Goal: Contribute content: Contribute content

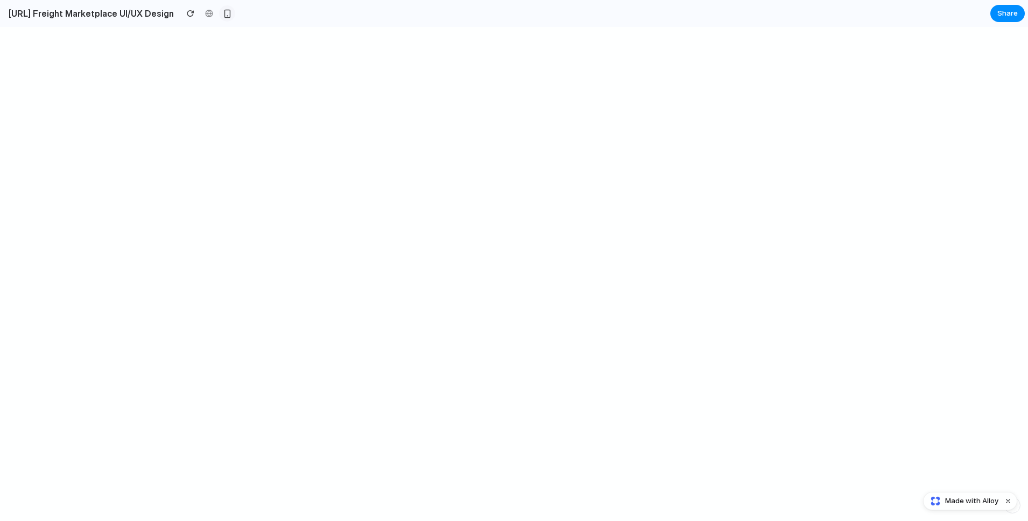
click at [230, 13] on div "button" at bounding box center [227, 13] width 9 height 9
click at [231, 11] on div "button" at bounding box center [227, 13] width 9 height 9
click at [720, 498] on button "Dismiss watermark" at bounding box center [1008, 500] width 13 height 13
click at [720, 8] on span "Share" at bounding box center [1007, 13] width 20 height 11
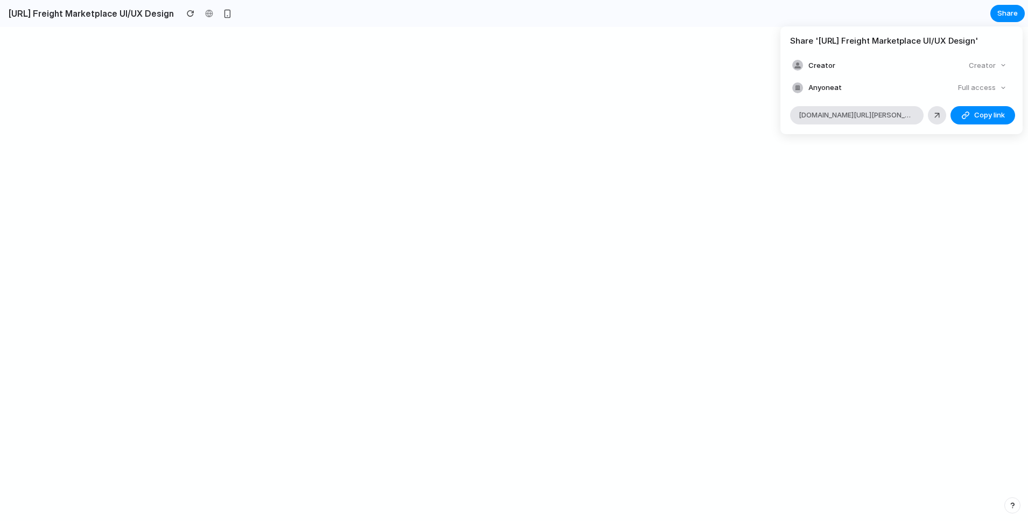
click at [720, 293] on div "Share ' Truckit.ai Freight Marketplace UI/UX Design ' Creator Creator Anyone at…" at bounding box center [514, 260] width 1028 height 521
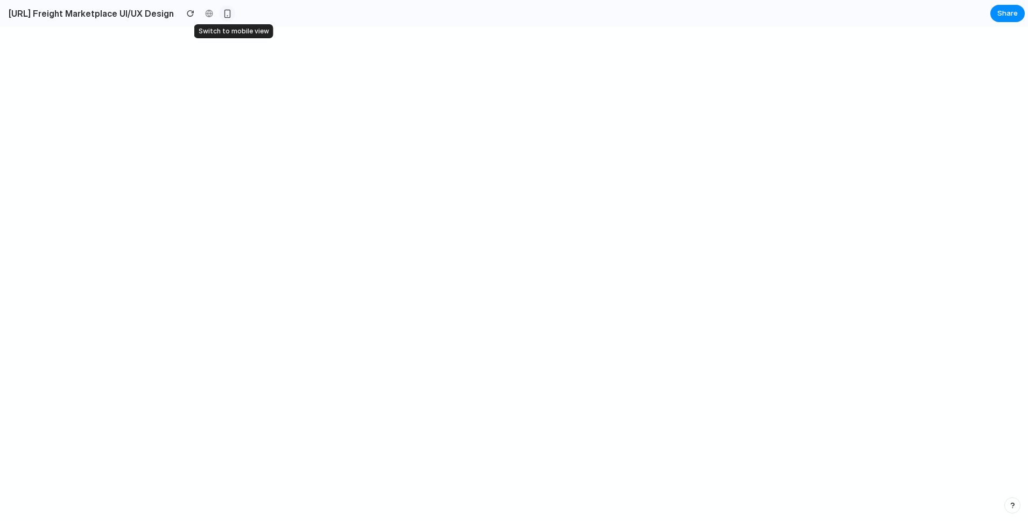
click at [230, 9] on button "button" at bounding box center [227, 13] width 16 height 16
drag, startPoint x: 629, startPoint y: 288, endPoint x: 649, endPoint y: 288, distance: 19.9
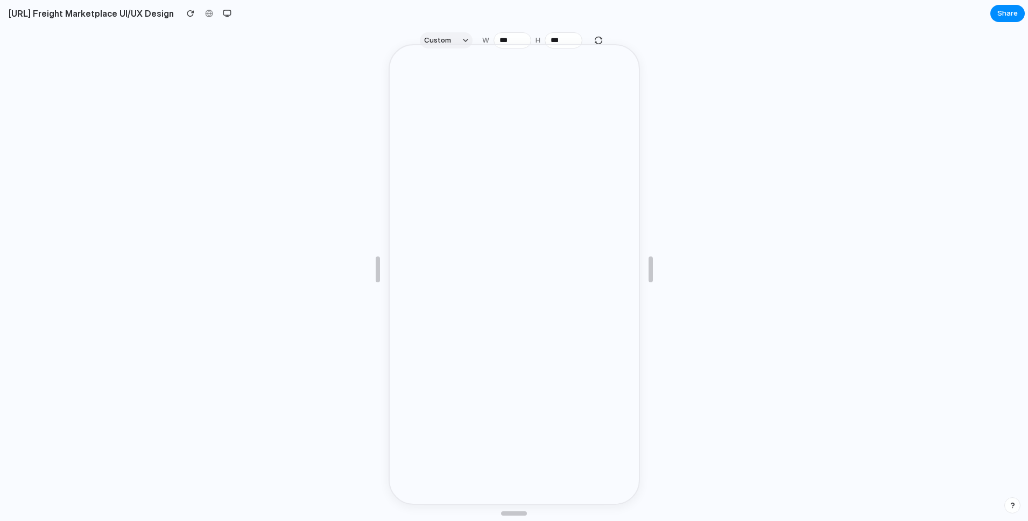
scroll to position [19, 0]
drag, startPoint x: 653, startPoint y: 270, endPoint x: 653, endPoint y: 257, distance: 12.4
drag, startPoint x: 647, startPoint y: 269, endPoint x: 651, endPoint y: 248, distance: 21.3
drag, startPoint x: 653, startPoint y: 266, endPoint x: 653, endPoint y: 250, distance: 16.1
drag, startPoint x: 653, startPoint y: 264, endPoint x: 1102, endPoint y: 262, distance: 449.5
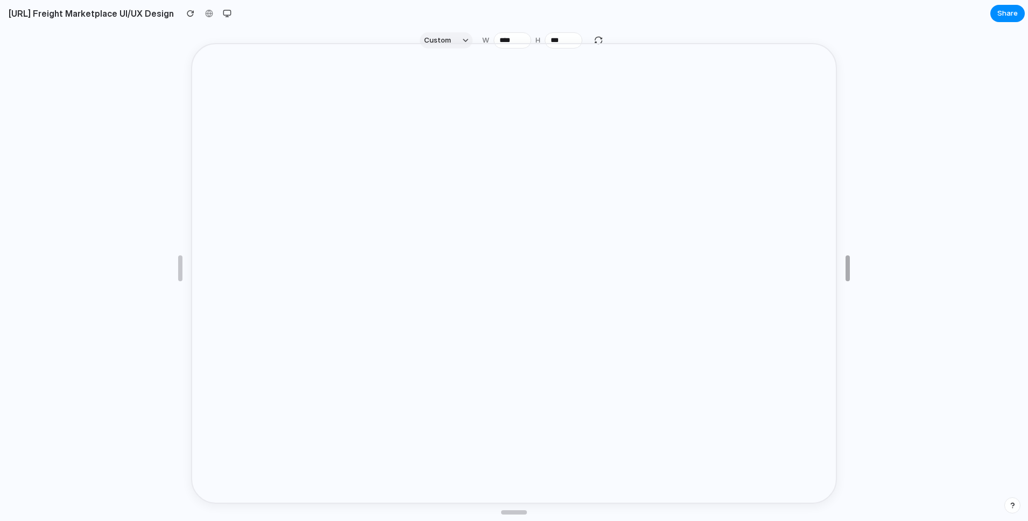
click at [720, 262] on html "Truckit.ai Freight Marketplace UI/UX Design Share Custom W **** H *** Made with…" at bounding box center [514, 260] width 1028 height 521
type input "****"
drag, startPoint x: 849, startPoint y: 275, endPoint x: 1246, endPoint y: 238, distance: 398.5
click at [720, 238] on html "Truckit.ai Freight Marketplace UI/UX Design Share Custom W **** H *** Made with…" at bounding box center [514, 260] width 1028 height 521
drag, startPoint x: 978, startPoint y: 266, endPoint x: 972, endPoint y: 262, distance: 7.2
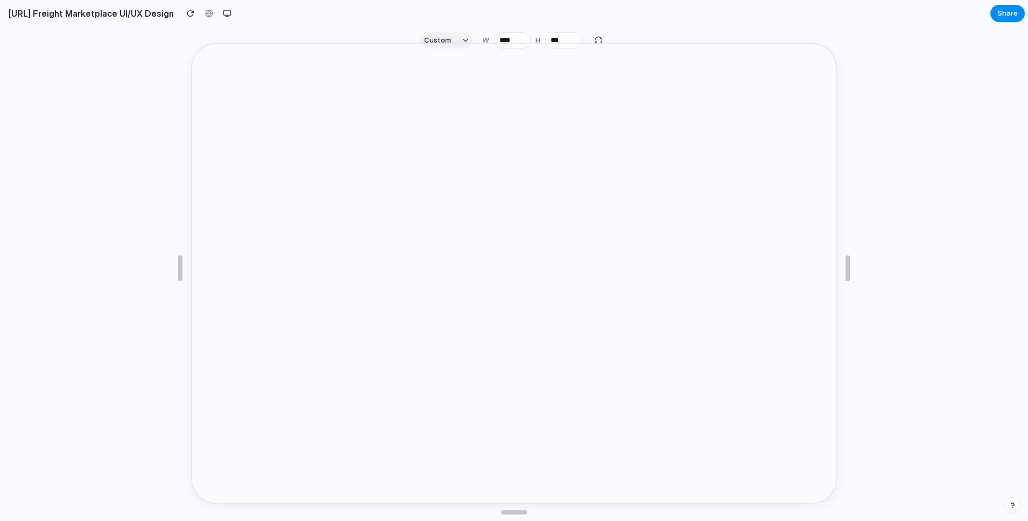
click at [720, 266] on div at bounding box center [514, 267] width 1028 height 467
drag, startPoint x: 880, startPoint y: 20, endPoint x: 973, endPoint y: 4, distance: 95.1
click at [720, 20] on section "Truckit.ai Freight Marketplace UI/UX Design Share" at bounding box center [512, 13] width 1025 height 27
click at [33, 71] on div at bounding box center [514, 267] width 1028 height 467
click at [110, 99] on div at bounding box center [514, 267] width 1028 height 467
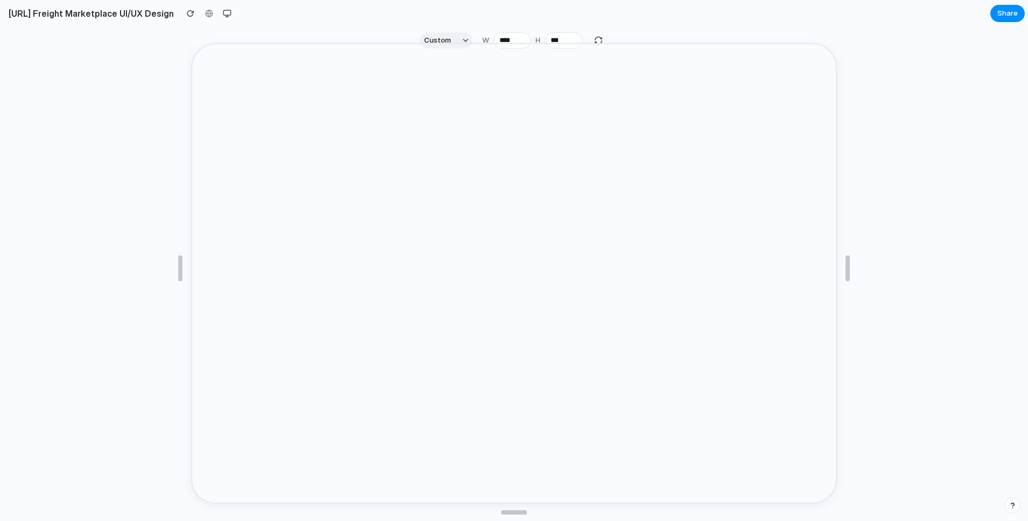
drag, startPoint x: 96, startPoint y: 35, endPoint x: 94, endPoint y: 9, distance: 25.9
click at [96, 34] on div at bounding box center [514, 267] width 1028 height 467
drag, startPoint x: 69, startPoint y: 100, endPoint x: 67, endPoint y: 36, distance: 63.6
click at [69, 98] on div at bounding box center [514, 267] width 1028 height 467
click at [720, 55] on div at bounding box center [514, 267] width 1028 height 467
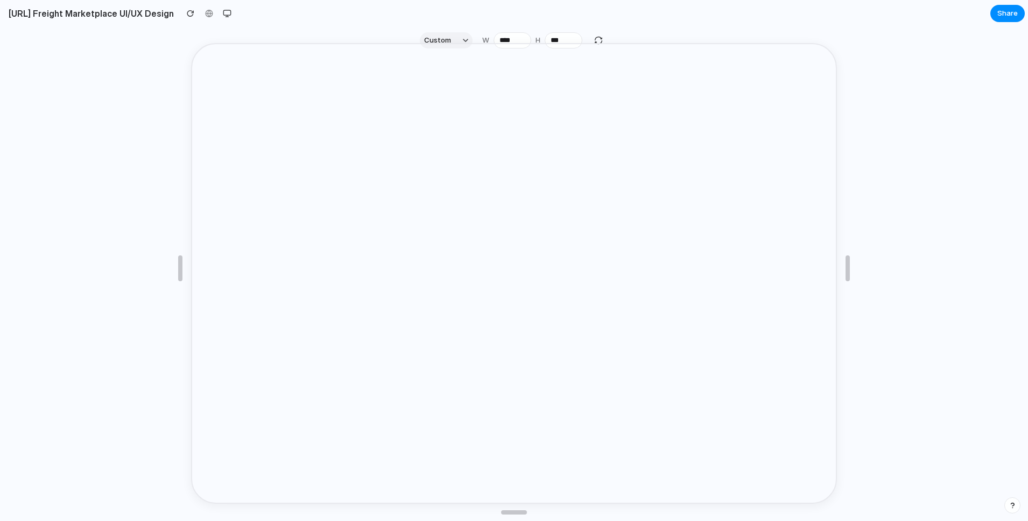
drag, startPoint x: 983, startPoint y: 100, endPoint x: 924, endPoint y: 137, distance: 69.6
click at [720, 100] on div at bounding box center [514, 267] width 1028 height 467
click at [464, 40] on div "button" at bounding box center [465, 40] width 5 height 5
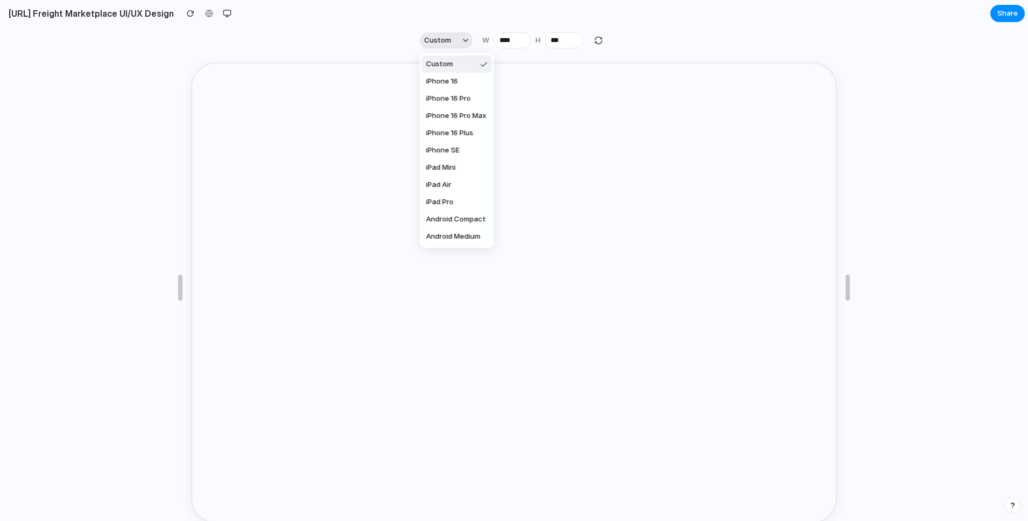
click at [464, 40] on div "Custom iPhone 16 iPhone 16 Pro iPhone 16 Pro Max iPhone 16 Plus iPhone SE iPad …" at bounding box center [514, 260] width 1028 height 521
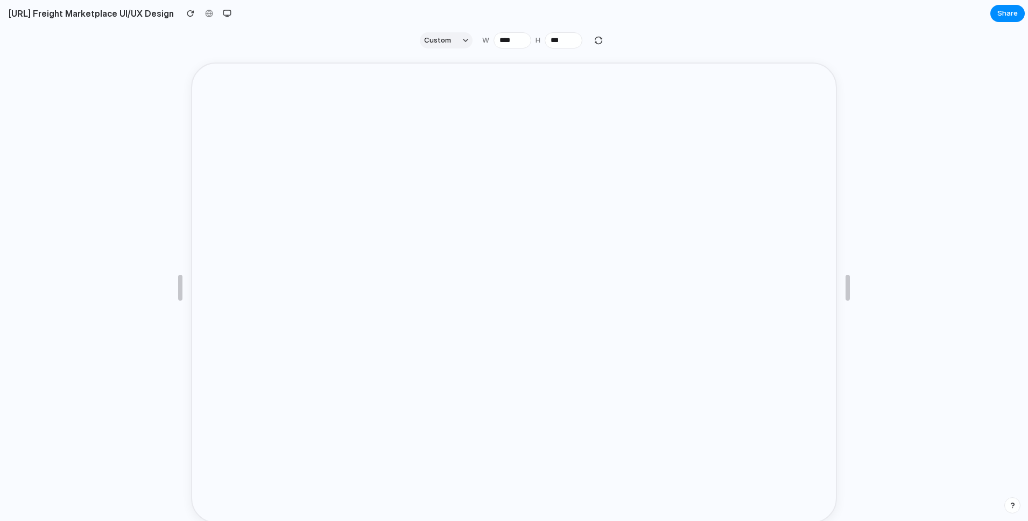
click at [363, 37] on section "Custom W **** H ***" at bounding box center [512, 40] width 1025 height 27
click at [230, 10] on div "button" at bounding box center [227, 13] width 9 height 9
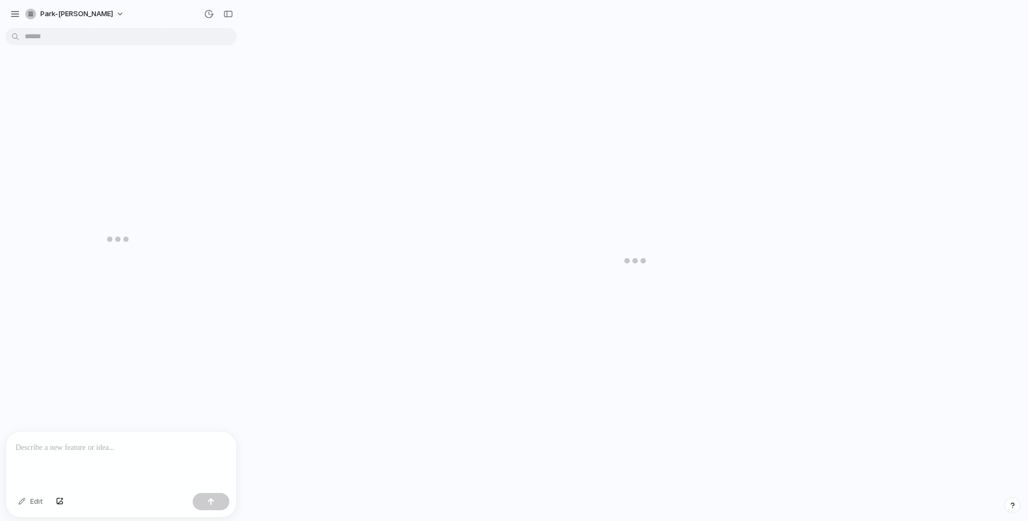
scroll to position [858, 0]
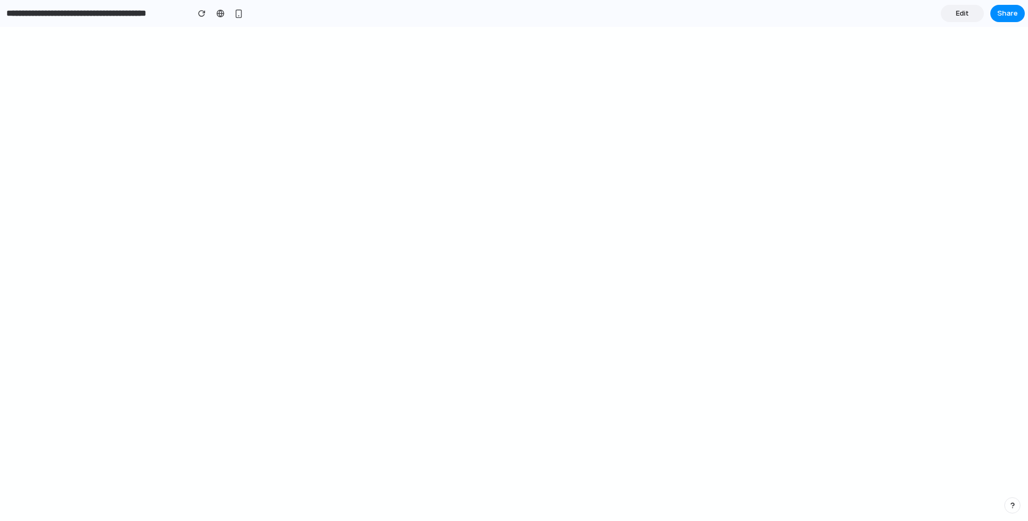
click at [964, 15] on span "Edit" at bounding box center [962, 13] width 13 height 11
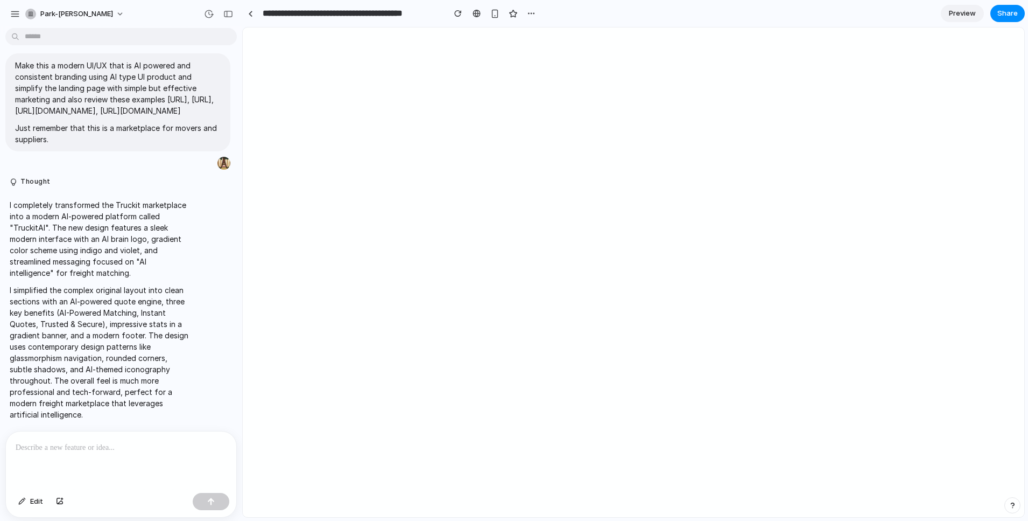
click at [106, 466] on div at bounding box center [121, 459] width 230 height 57
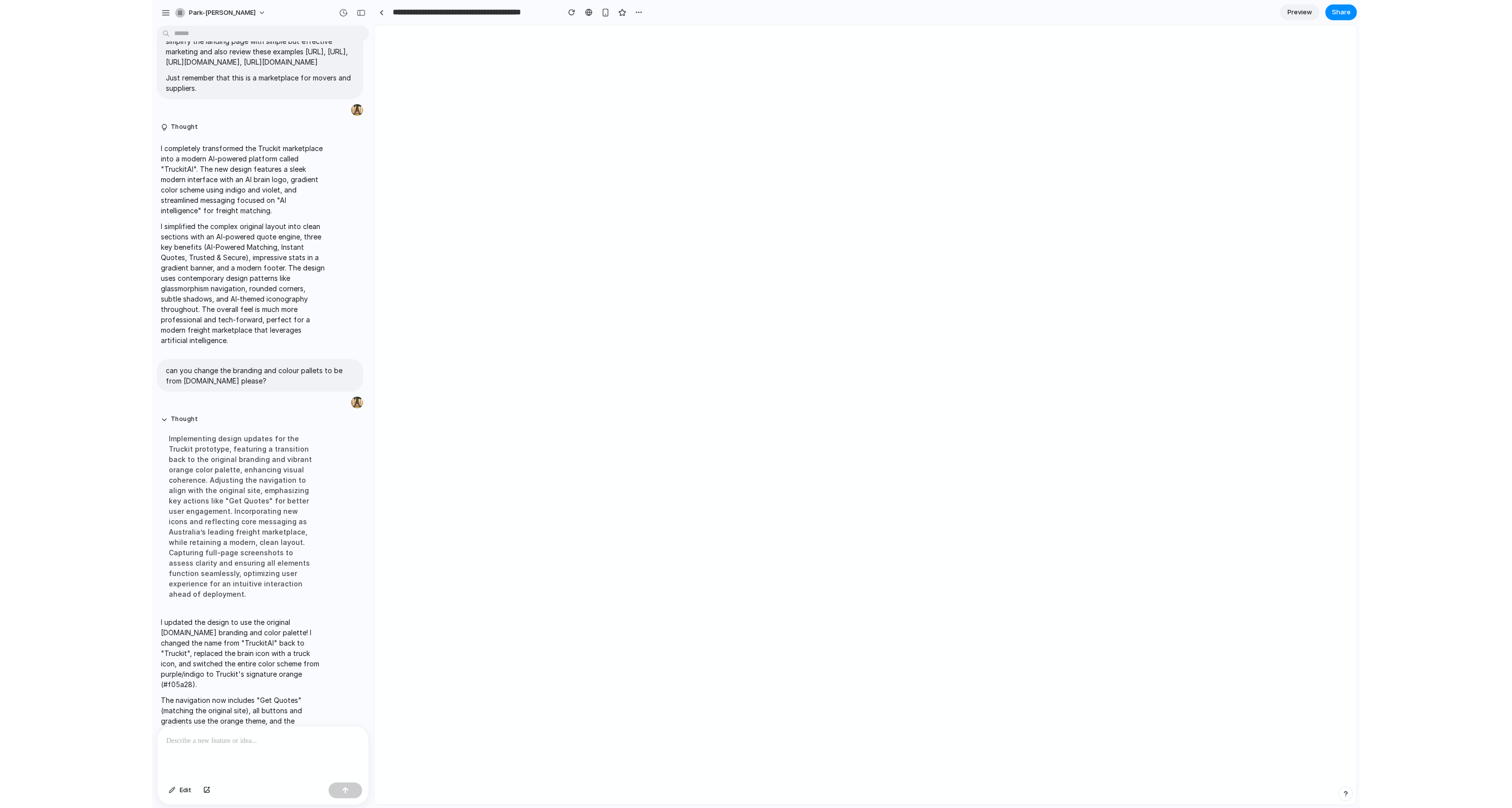
scroll to position [144, 0]
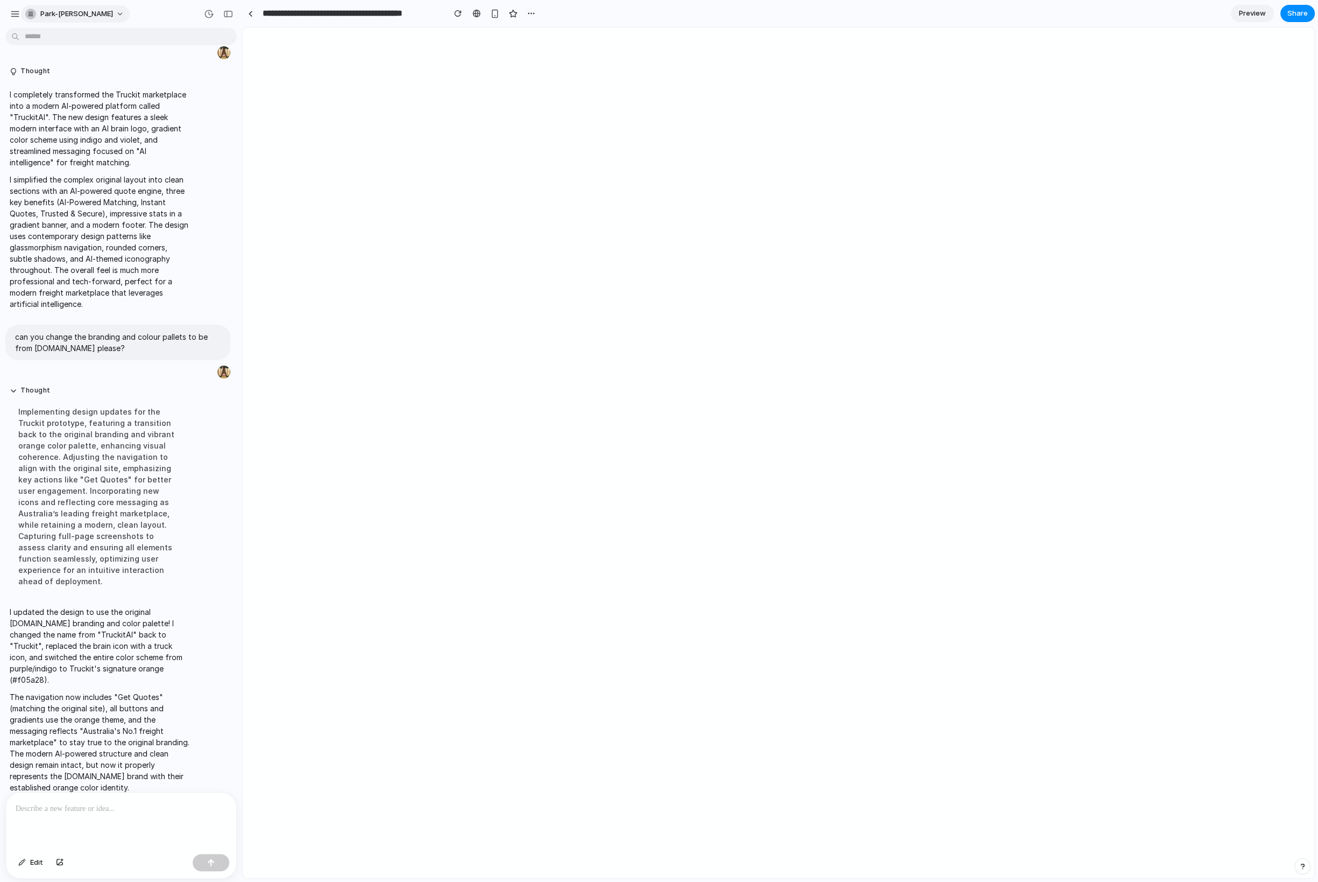
click at [68, 14] on span "park-[PERSON_NAME]" at bounding box center [76, 14] width 73 height 11
click at [157, 104] on li "Dark" at bounding box center [147, 107] width 64 height 17
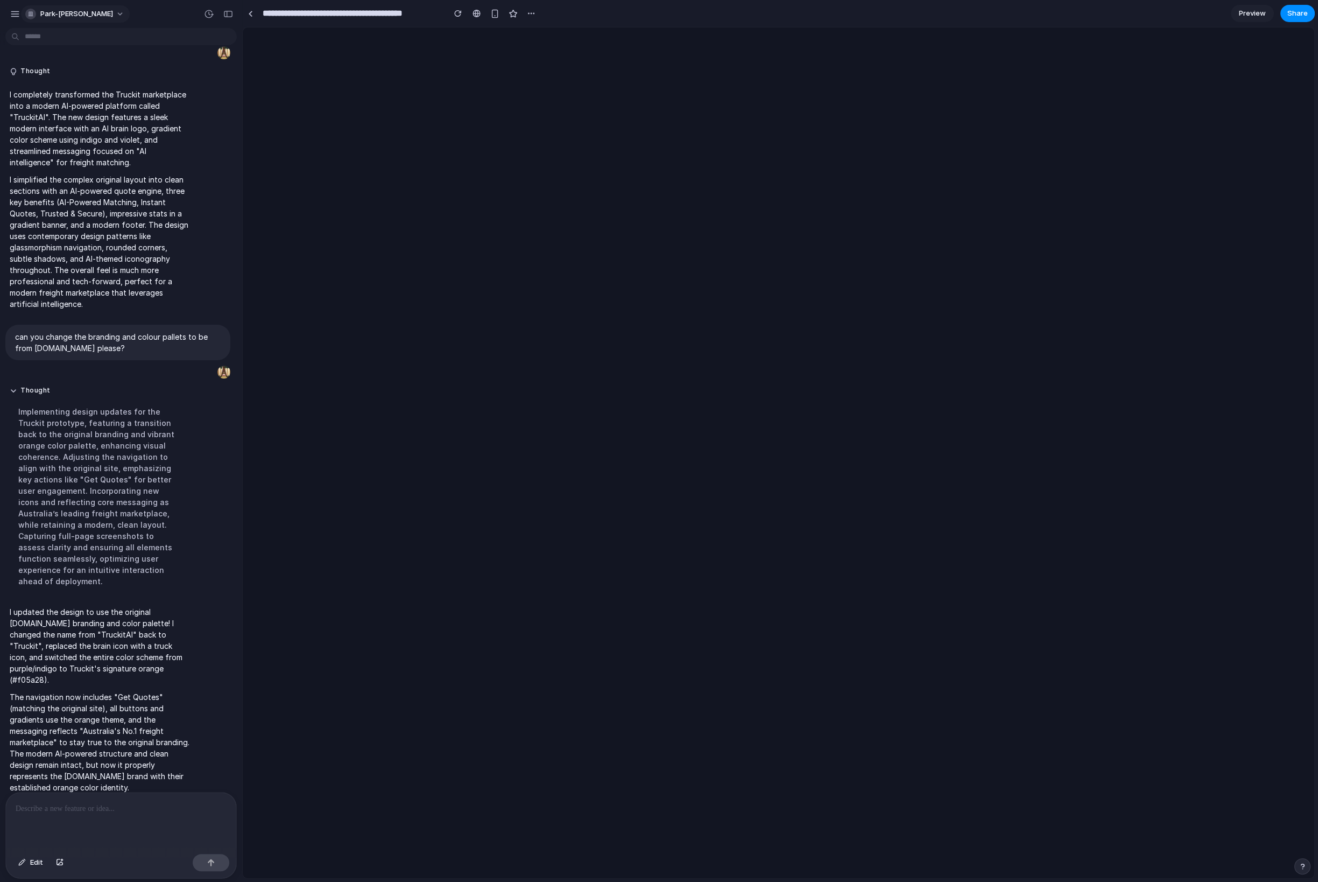
click at [82, 17] on button "park-[PERSON_NAME]" at bounding box center [75, 13] width 109 height 17
click at [17, 13] on div "Settings Invite members Change theme Sign out" at bounding box center [659, 441] width 1318 height 882
click at [15, 15] on div "button" at bounding box center [15, 14] width 10 height 10
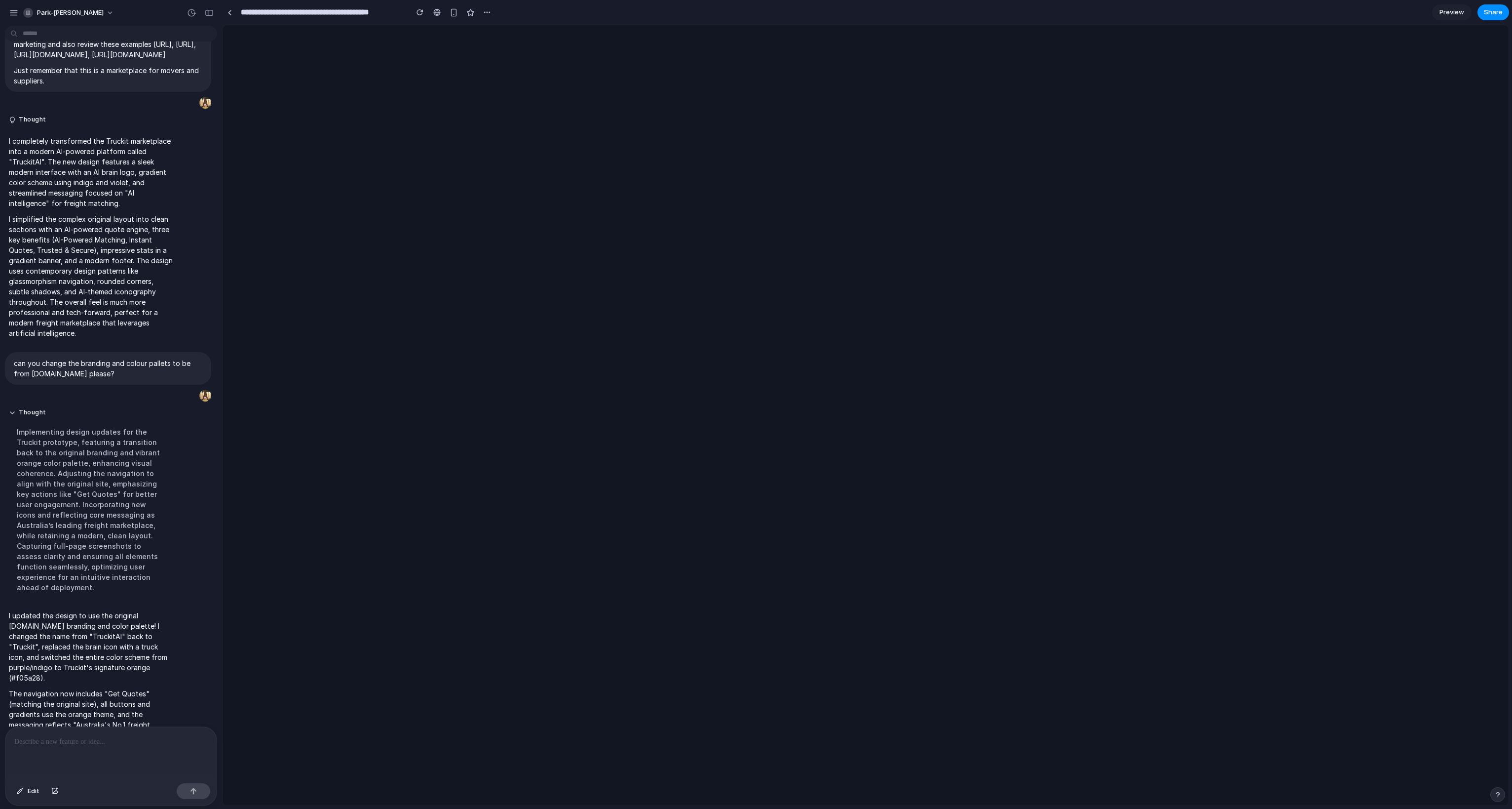
scroll to position [0, 0]
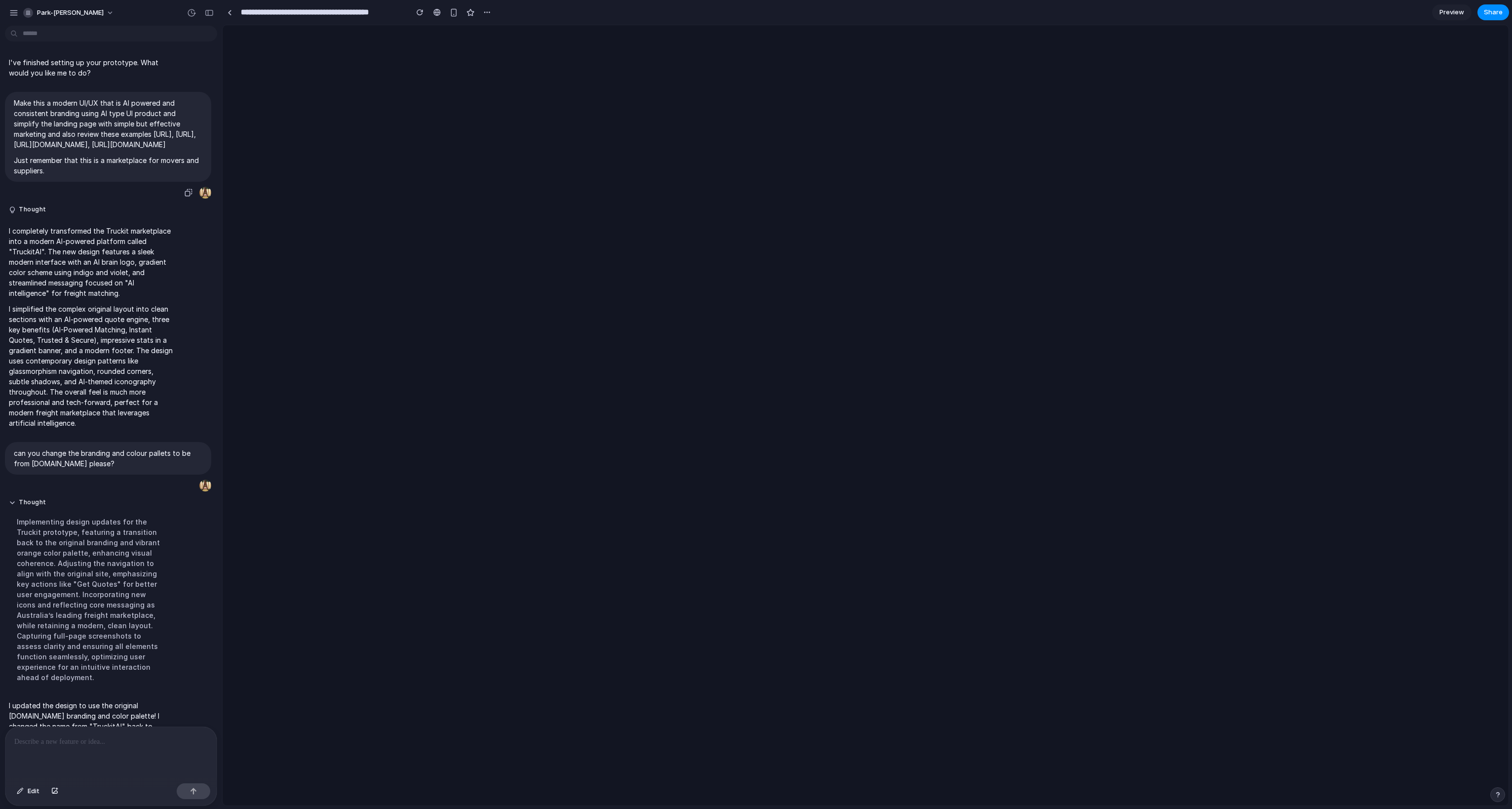
drag, startPoint x: 123, startPoint y: 152, endPoint x: 72, endPoint y: 152, distance: 51.0
click at [72, 150] on p "Make this a modern UI/UX that is AI powered and consistent branding using AI ty…" at bounding box center [108, 124] width 189 height 52
click at [30, 146] on p "Make this a modern UI/UX that is AI powered and consistent branding using AI ty…" at bounding box center [108, 124] width 189 height 52
drag, startPoint x: 29, startPoint y: 134, endPoint x: 84, endPoint y: 181, distance: 72.3
click at [84, 176] on span "Make this a modern UI/UX that is AI powered and consistent branding using AI ty…" at bounding box center [108, 137] width 189 height 78
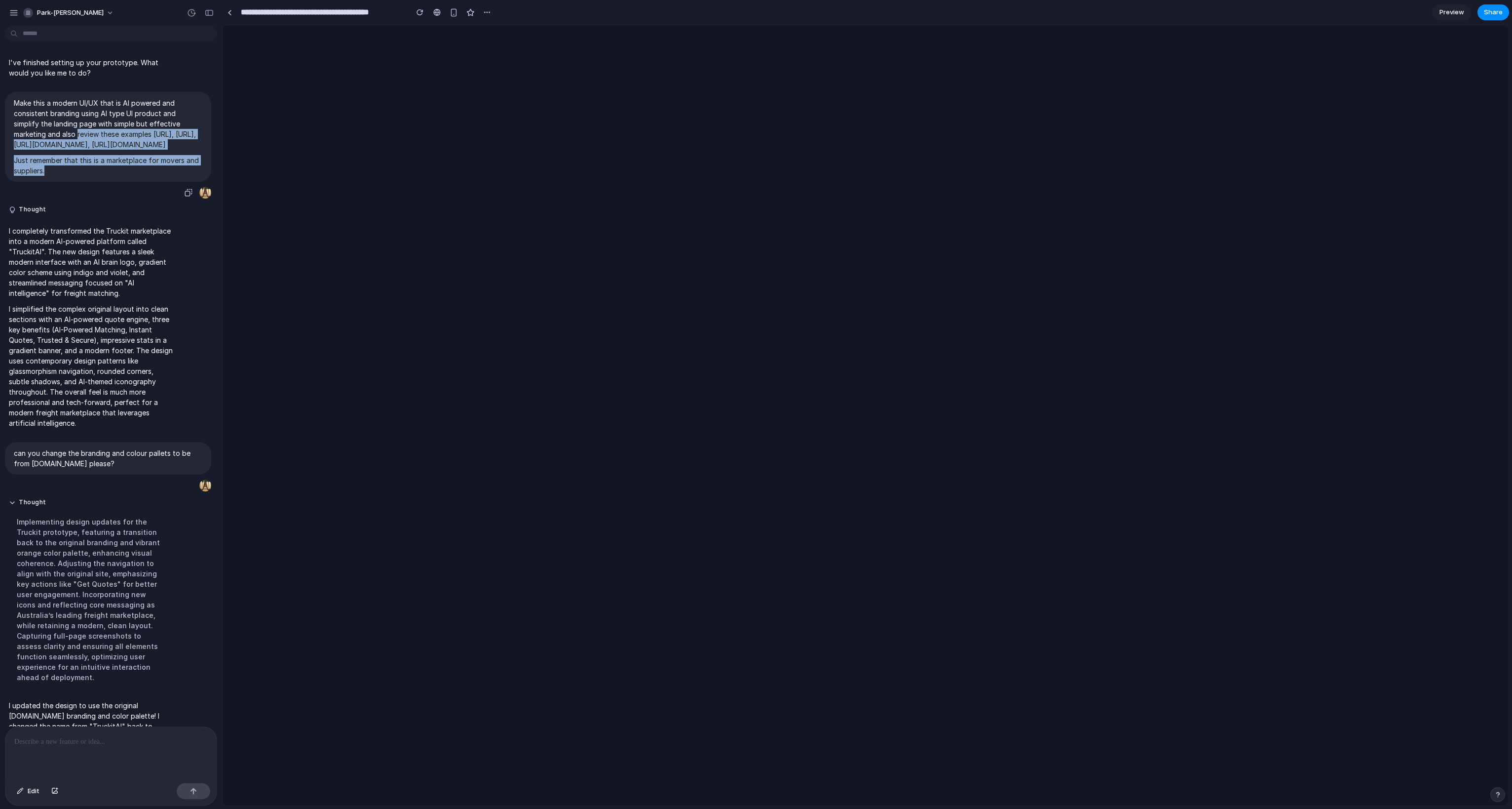
copy span "review these examples https://www.getmanifold.ai/, https://www.cartage.ai/, htt…"
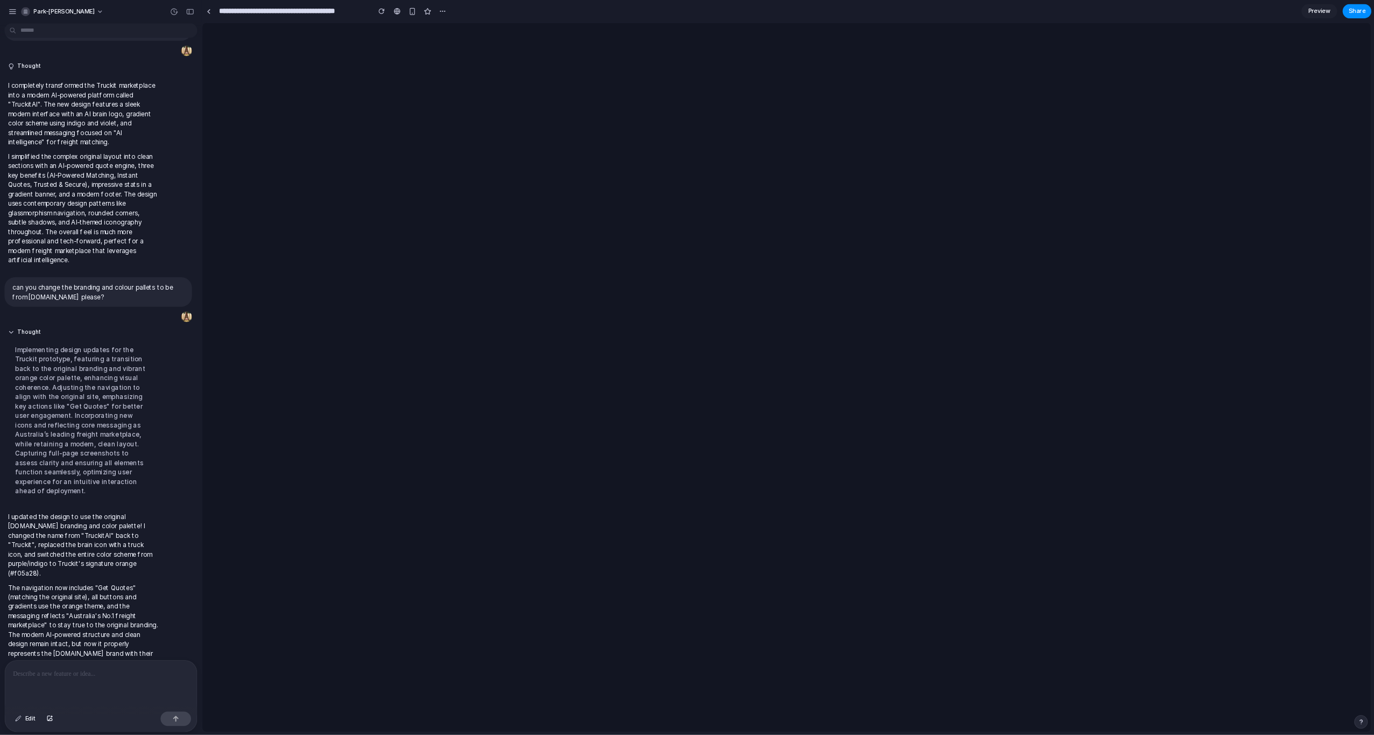
scroll to position [157, 0]
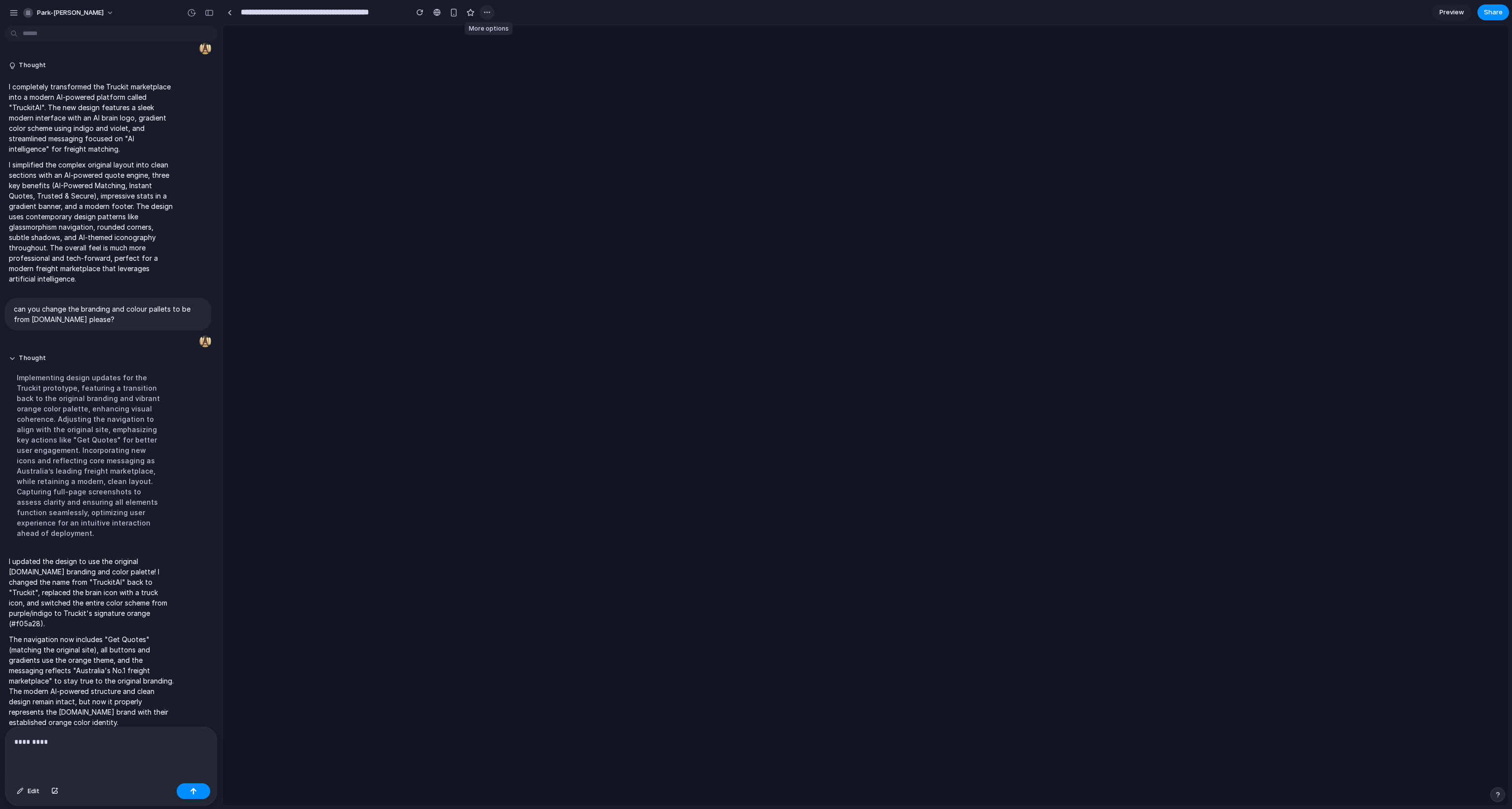
click at [485, 16] on div "button" at bounding box center [487, 12] width 8 height 8
click at [485, 16] on div "Duplicate Delete" at bounding box center [756, 404] width 1512 height 809
click at [117, 477] on p "*********" at bounding box center [111, 741] width 193 height 12
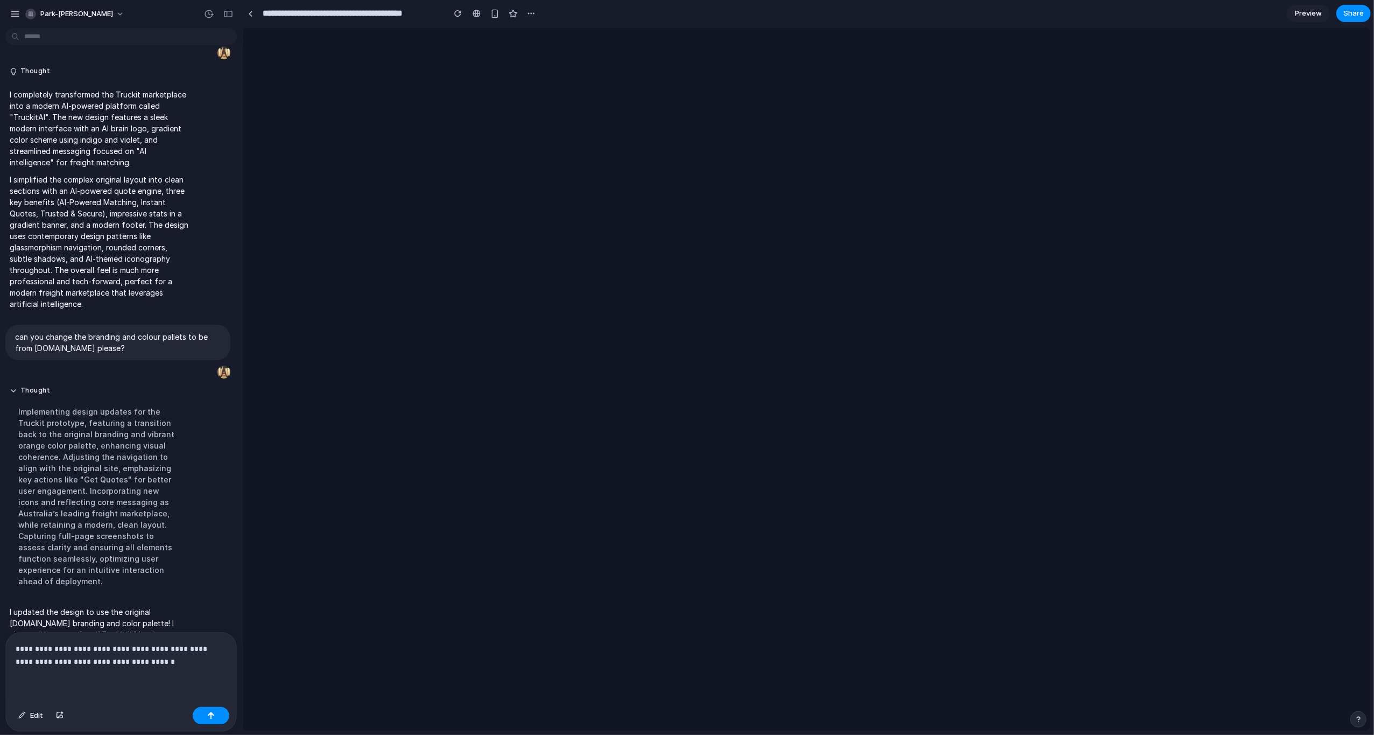
click at [186, 520] on p "**********" at bounding box center [121, 655] width 211 height 26
click at [30, 520] on span "Edit" at bounding box center [36, 715] width 13 height 11
click at [808, 98] on div at bounding box center [807, 378] width 1128 height 703
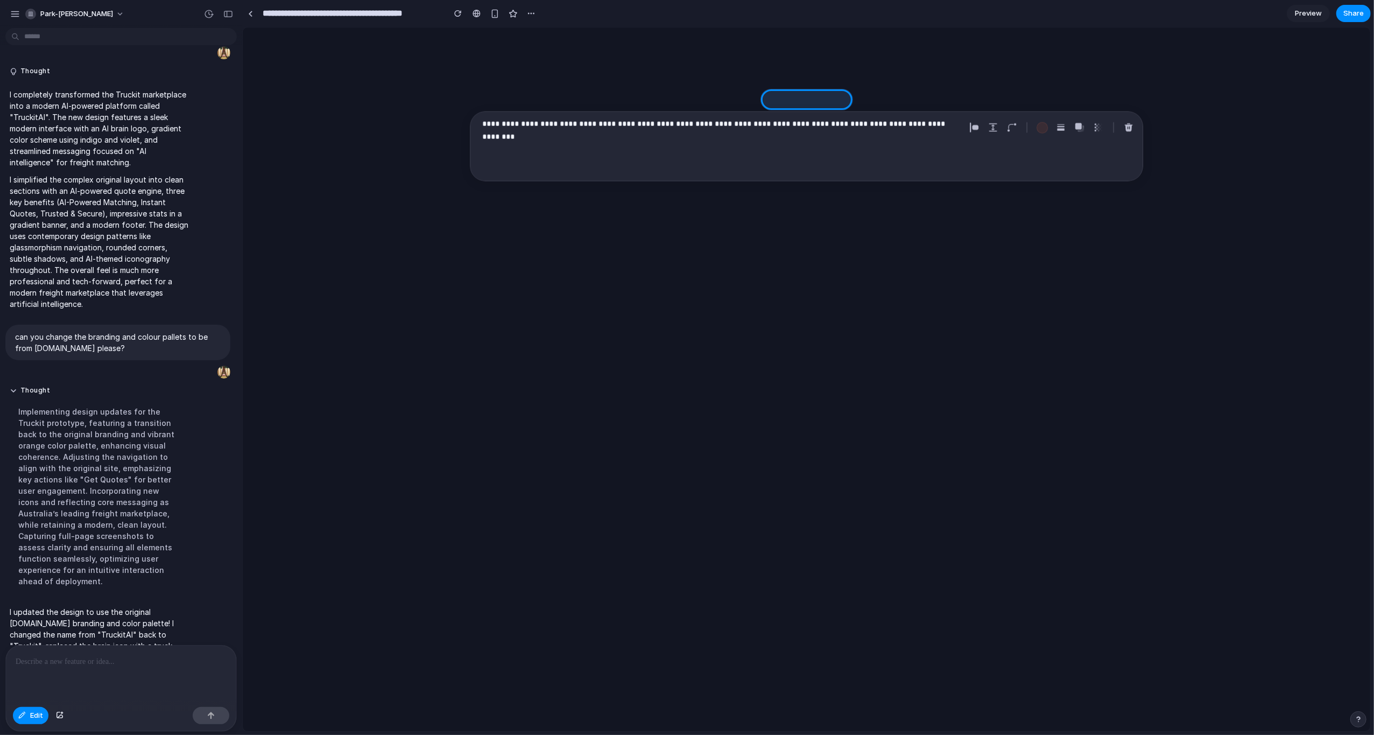
click at [948, 122] on p "**********" at bounding box center [721, 123] width 479 height 13
click at [959, 123] on p "**********" at bounding box center [721, 123] width 479 height 13
click at [819, 202] on div at bounding box center [807, 378] width 1128 height 703
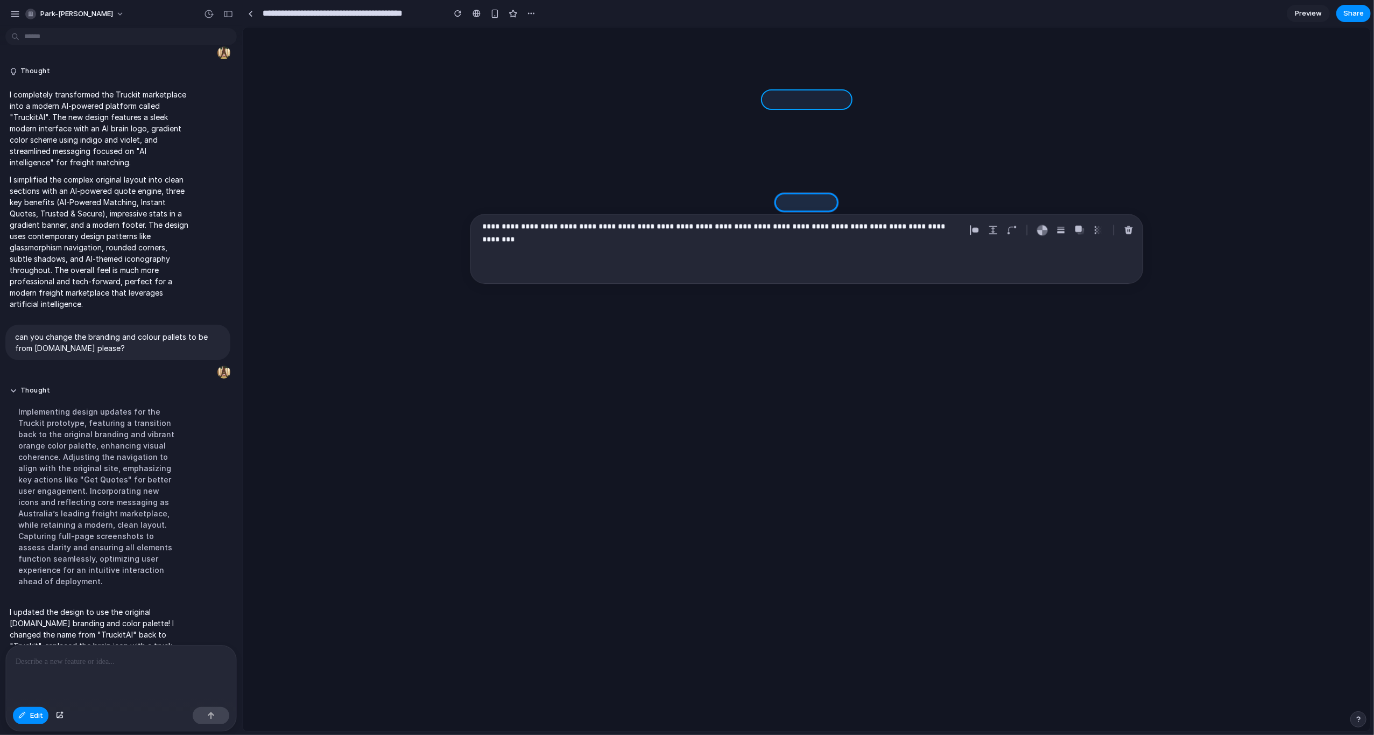
click at [836, 99] on div at bounding box center [807, 378] width 1128 height 703
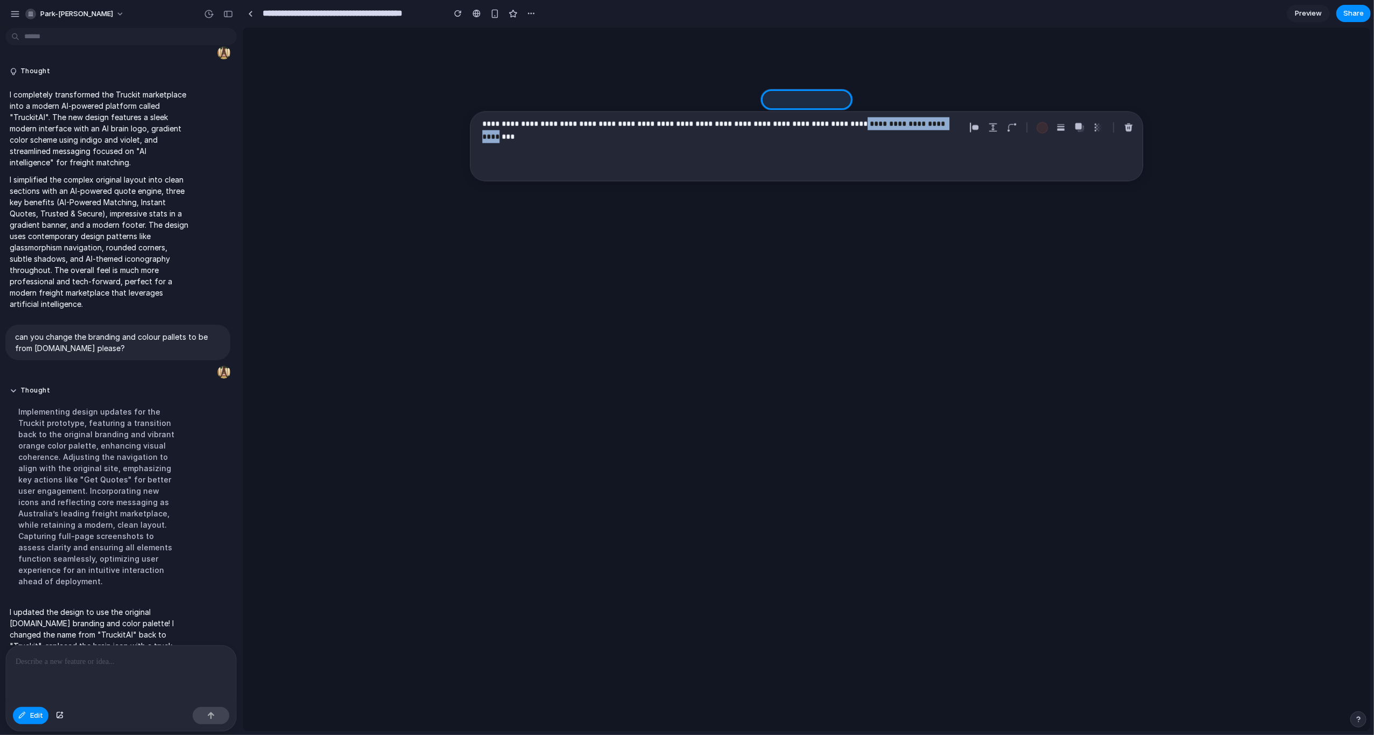
drag, startPoint x: 848, startPoint y: 124, endPoint x: 944, endPoint y: 124, distance: 96.4
click at [944, 124] on p "**********" at bounding box center [721, 123] width 479 height 13
click at [948, 125] on p "**********" at bounding box center [721, 123] width 479 height 13
click at [961, 123] on p "**********" at bounding box center [721, 123] width 479 height 13
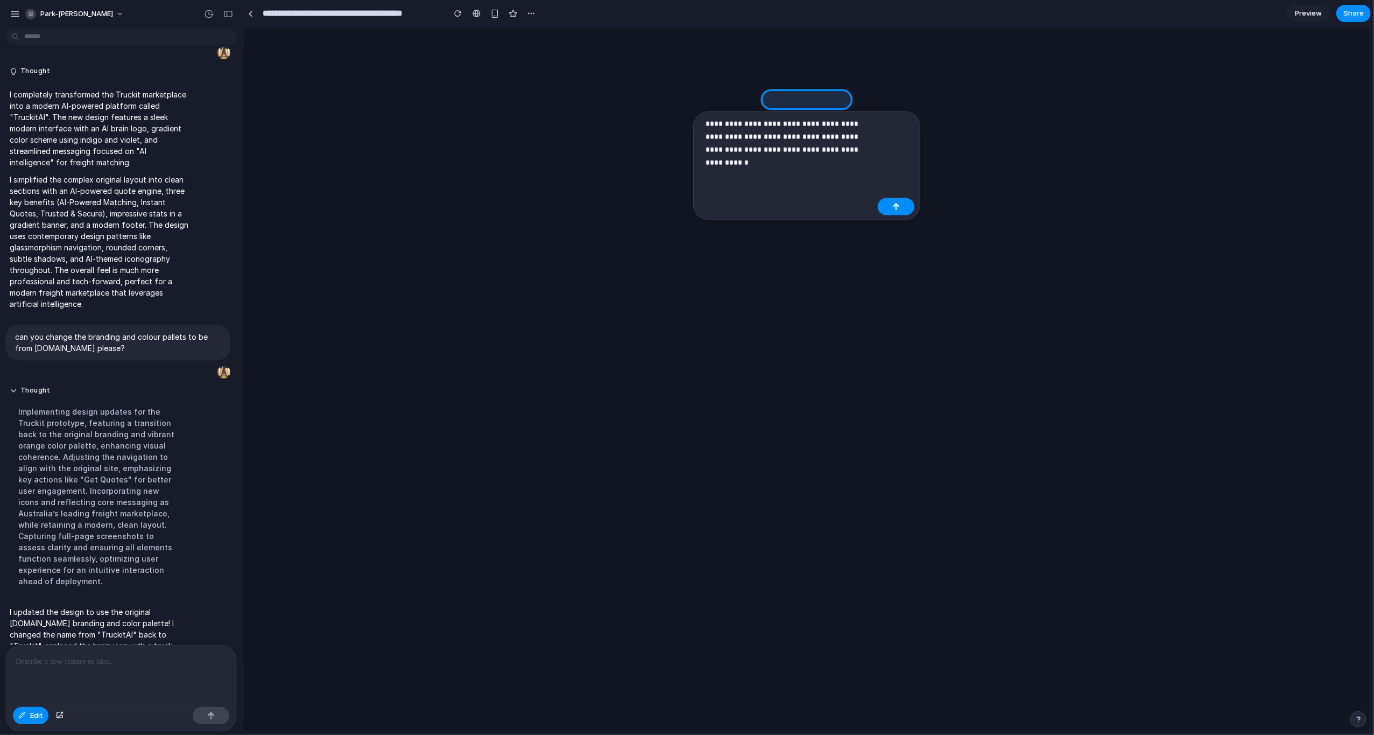
click at [769, 160] on p "**********" at bounding box center [790, 143] width 168 height 52
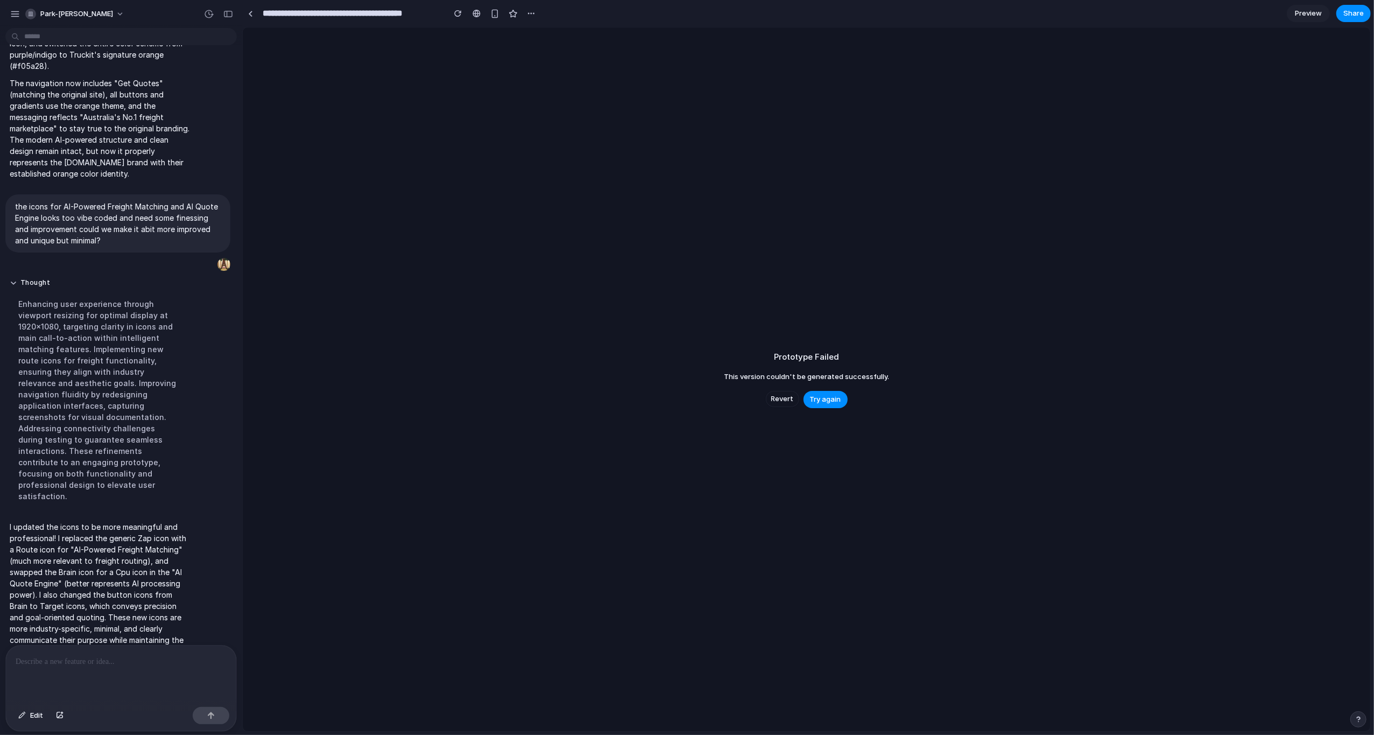
scroll to position [710, 0]
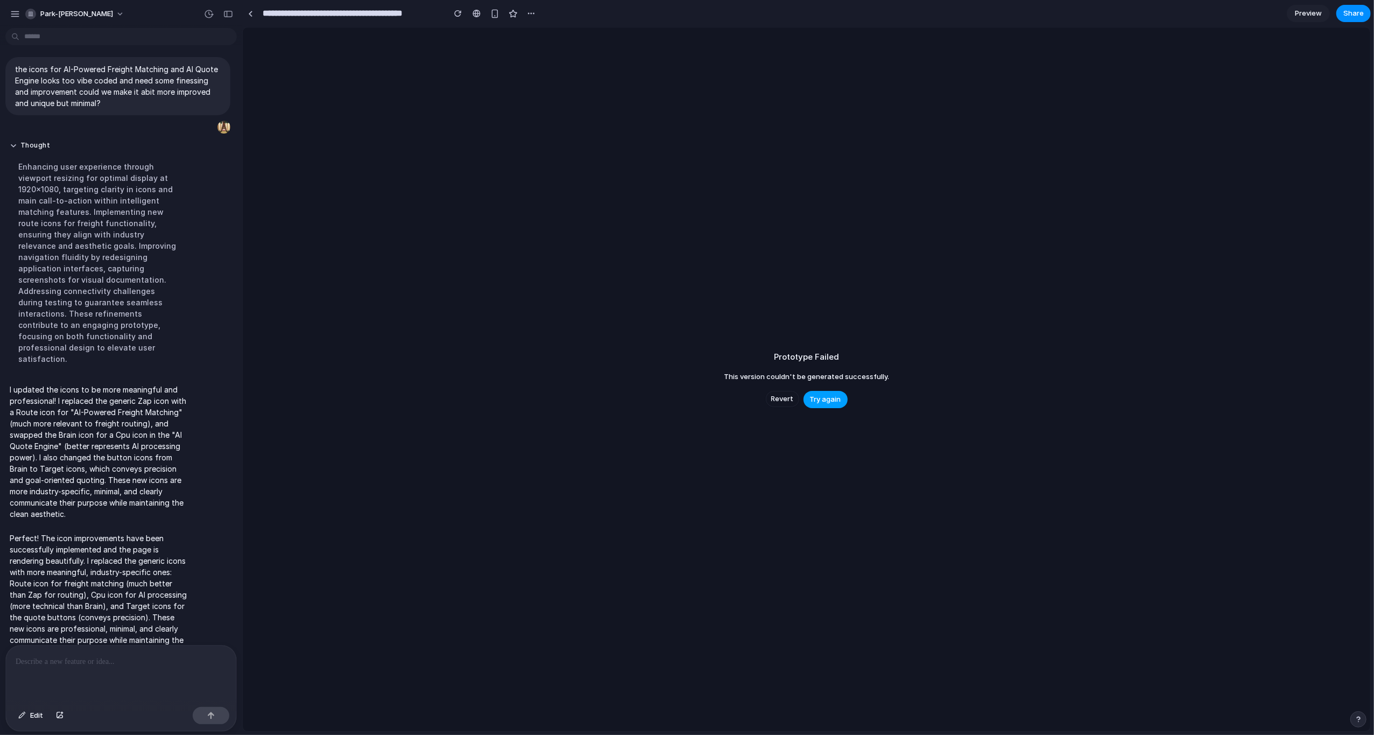
click at [821, 397] on span "Try again" at bounding box center [825, 399] width 31 height 11
click at [788, 396] on span "Revert" at bounding box center [782, 398] width 23 height 11
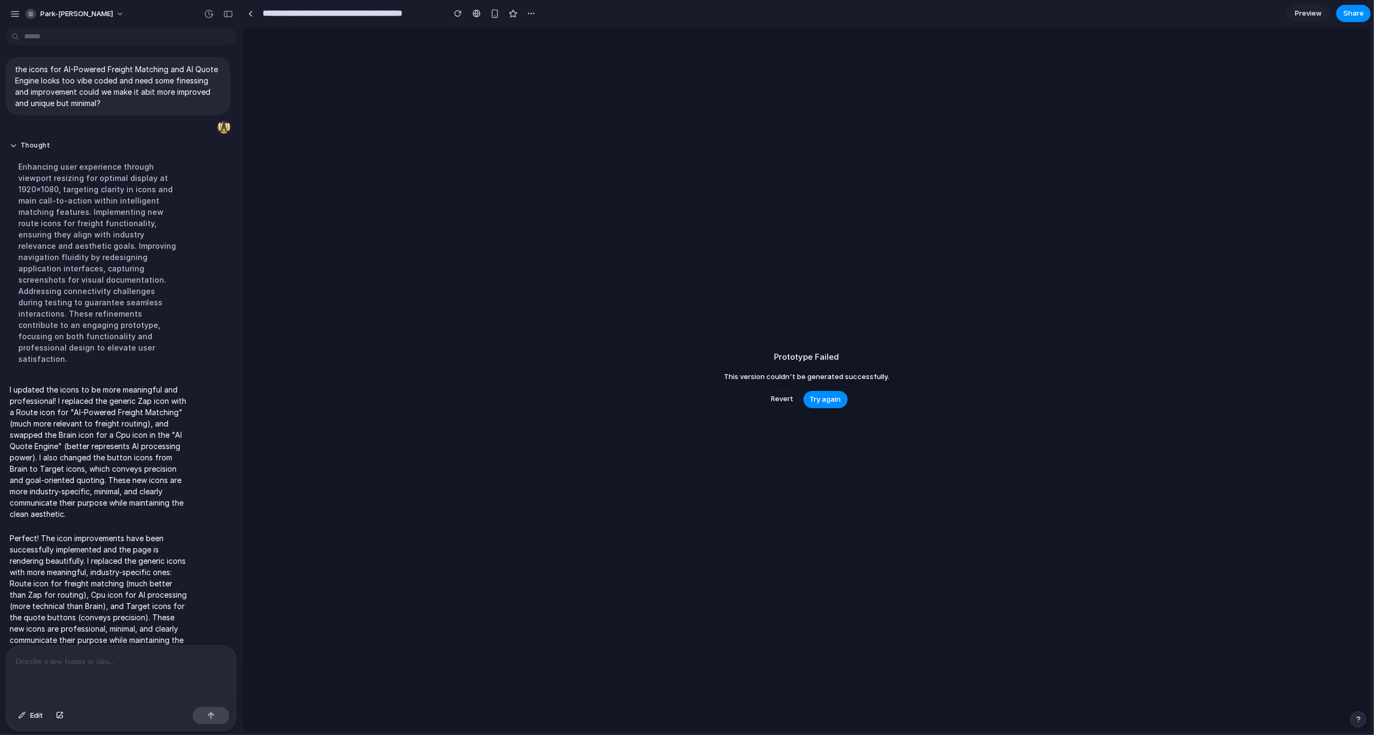
click at [788, 396] on span "Revert" at bounding box center [782, 398] width 23 height 11
click at [789, 405] on button "Revert" at bounding box center [782, 399] width 33 height 16
click at [777, 399] on span "Revert" at bounding box center [782, 398] width 23 height 11
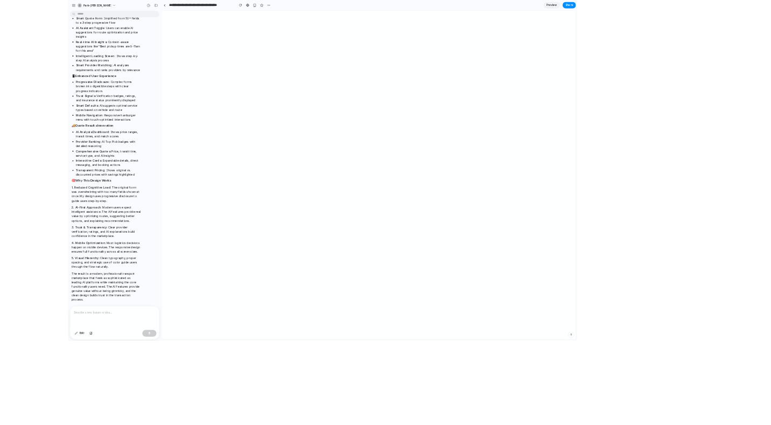
scroll to position [496, 0]
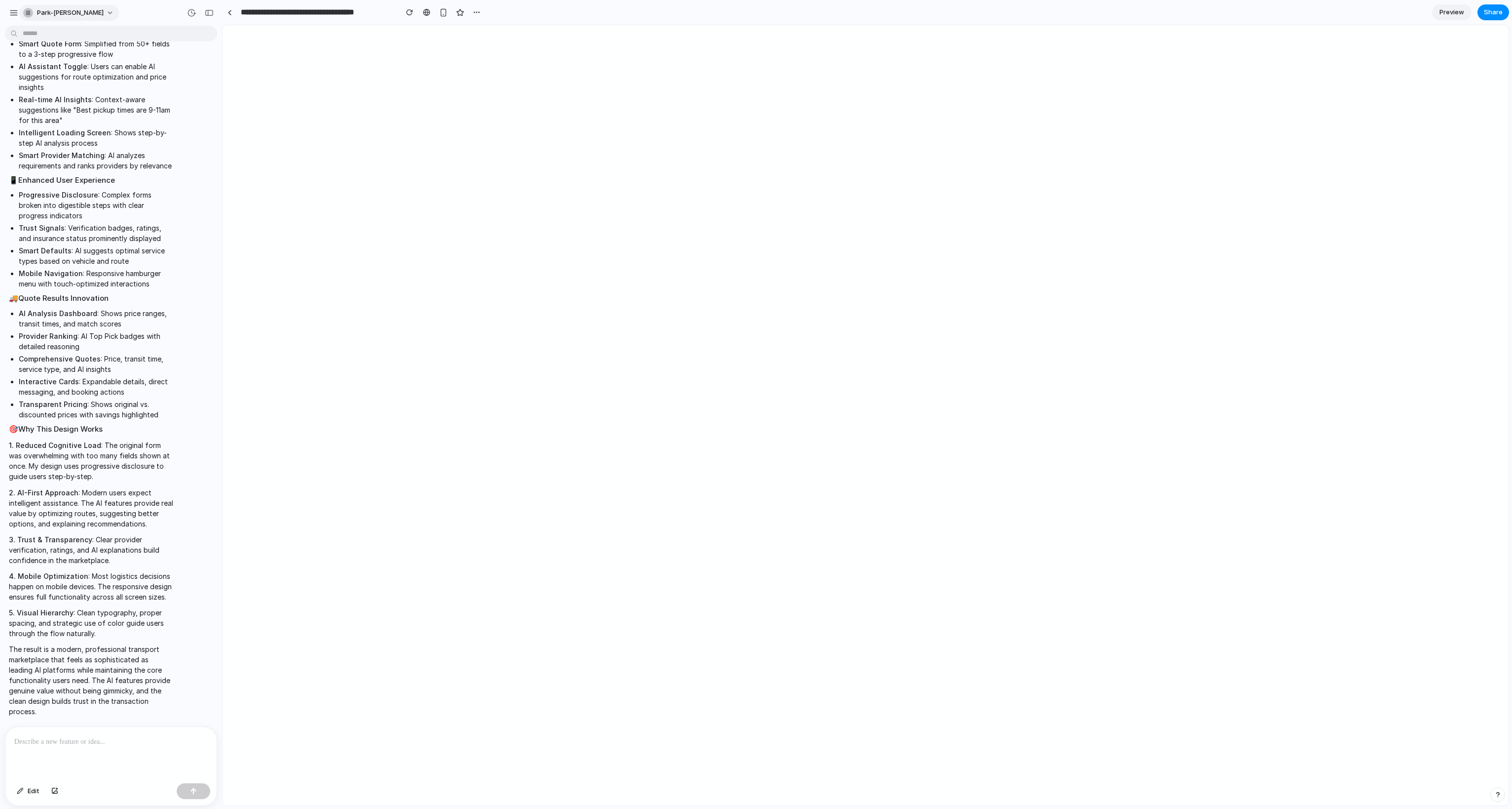
click at [49, 17] on span "park-[PERSON_NAME]" at bounding box center [70, 13] width 67 height 10
click at [138, 109] on span "Neutral dark" at bounding box center [129, 114] width 39 height 10
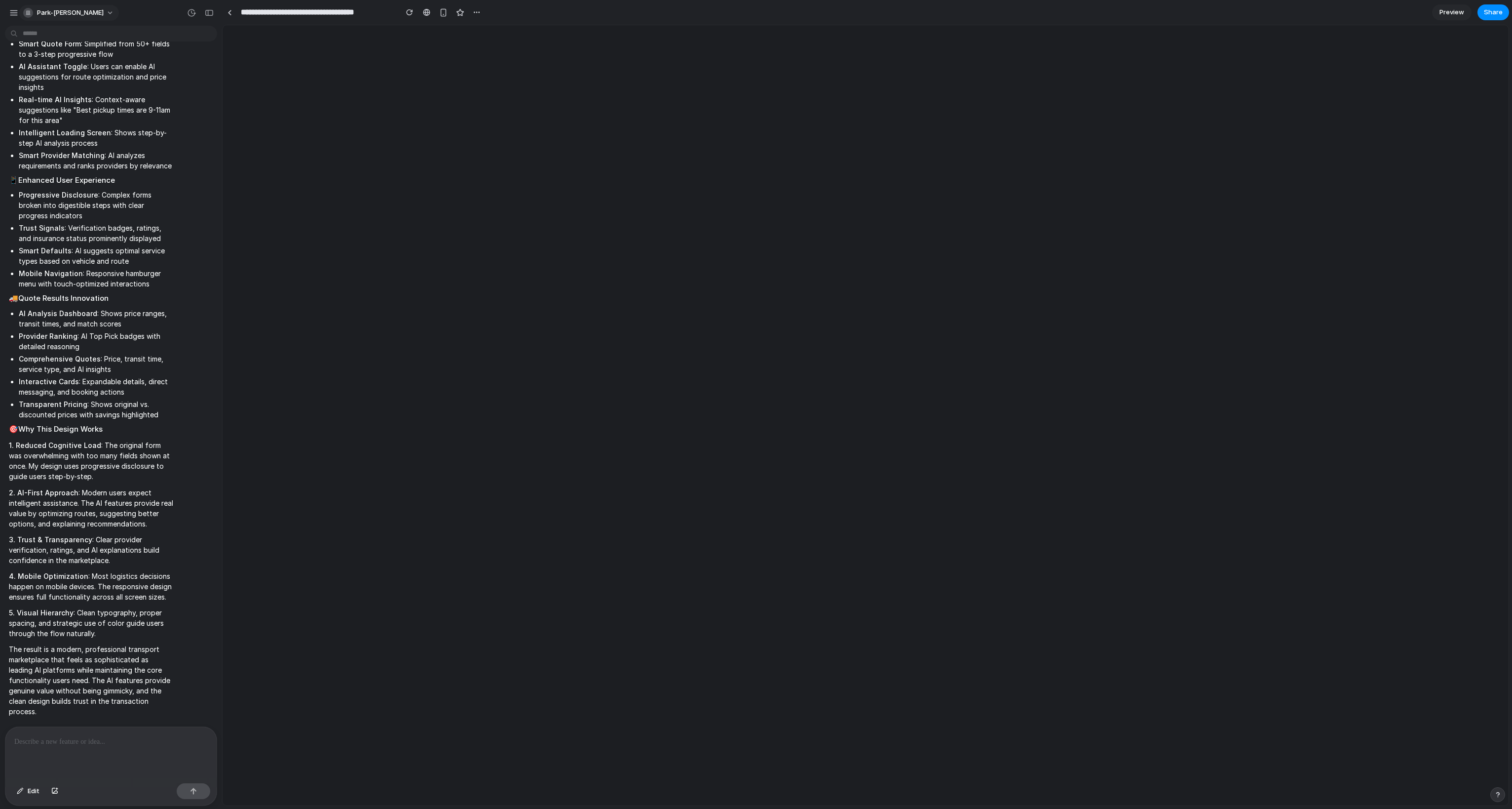
click at [79, 10] on button "park-[PERSON_NAME]" at bounding box center [69, 12] width 100 height 16
click at [120, 131] on span "Forest" at bounding box center [120, 129] width 20 height 10
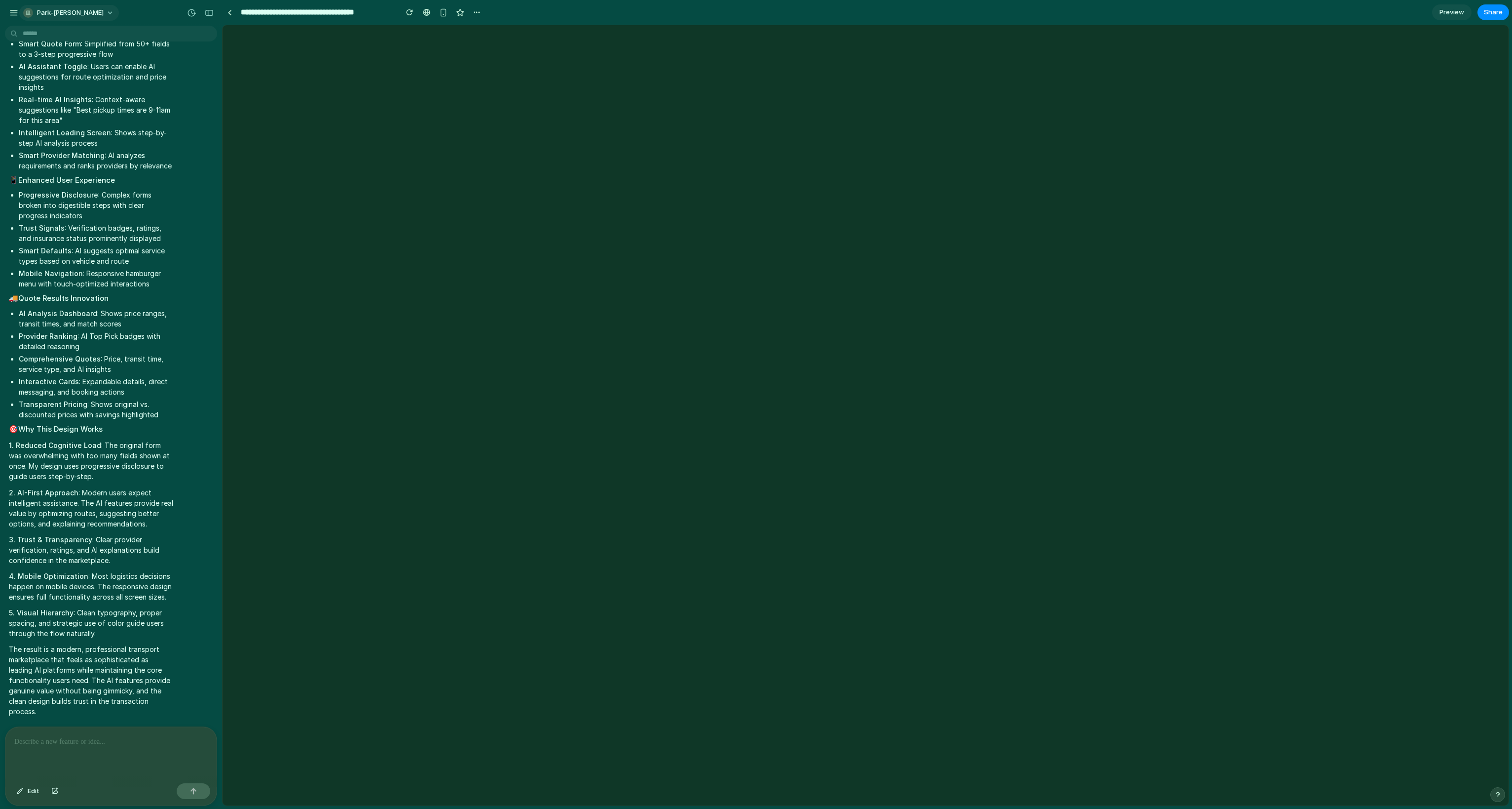
click at [68, 14] on span "park-[PERSON_NAME]" at bounding box center [70, 13] width 67 height 10
click at [137, 105] on li "Dark" at bounding box center [135, 98] width 59 height 16
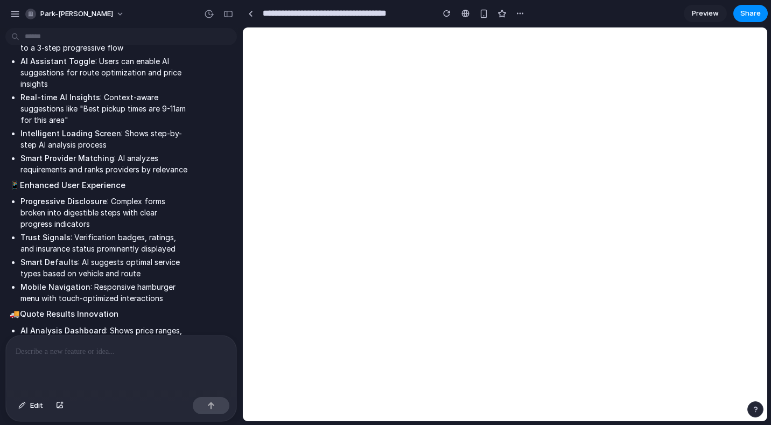
click at [98, 350] on p at bounding box center [121, 351] width 211 height 13
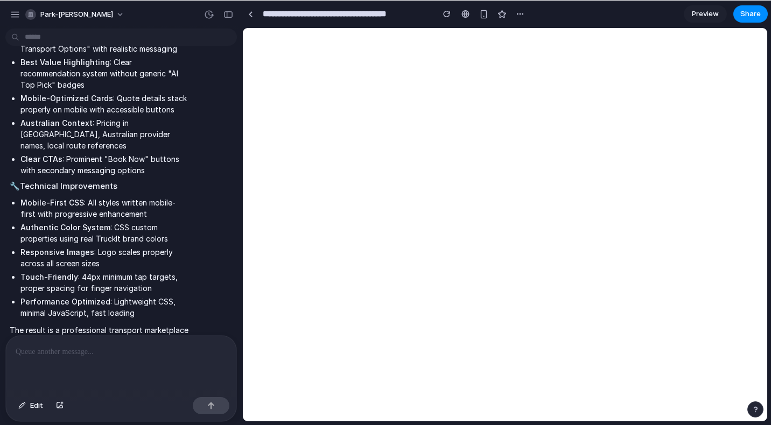
scroll to position [2092, 0]
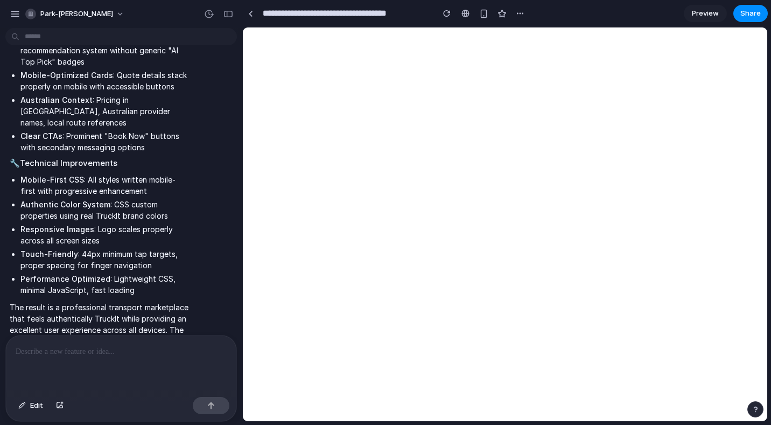
click at [145, 348] on p at bounding box center [121, 351] width 211 height 13
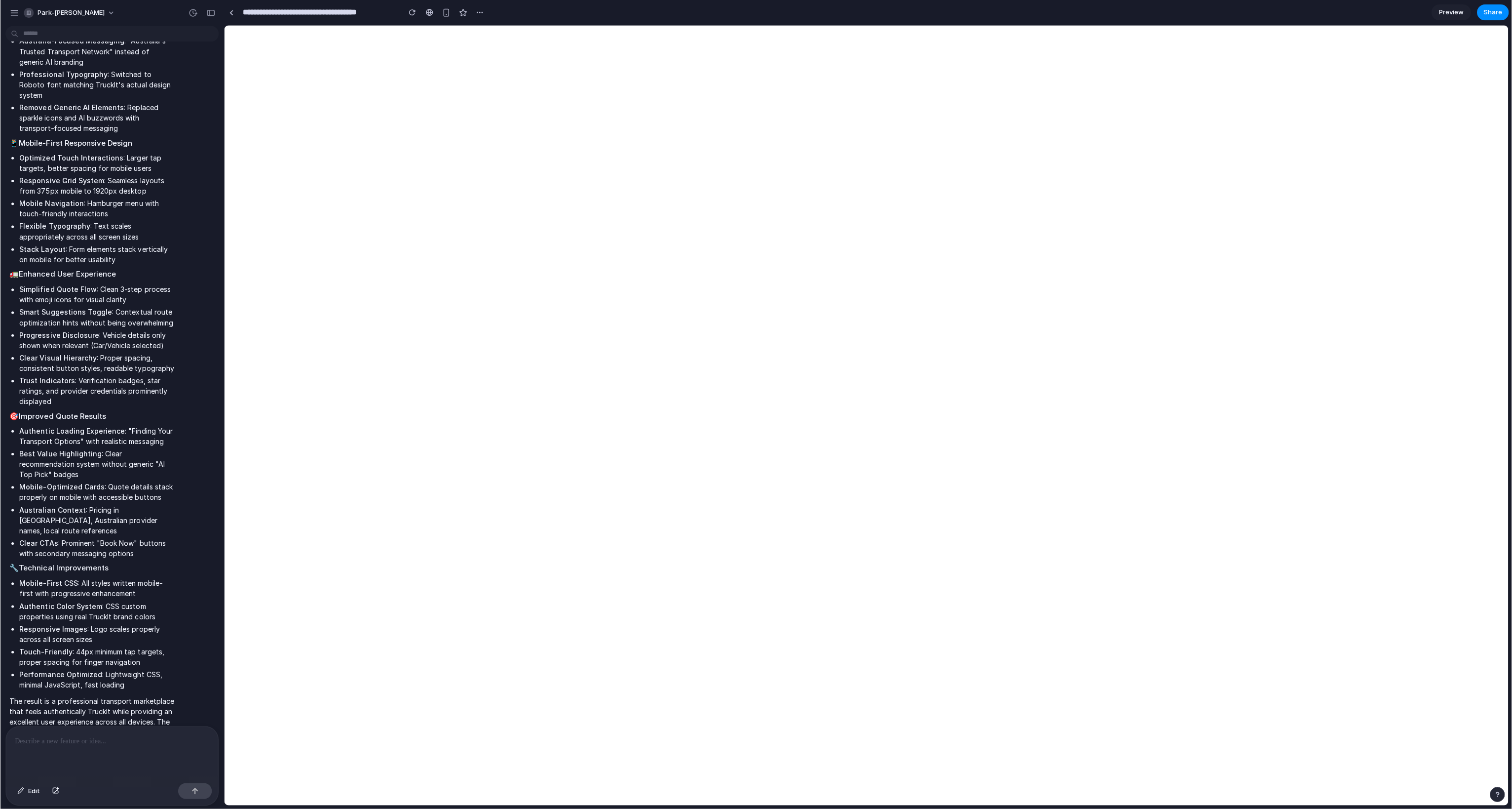
scroll to position [1499, 0]
click at [83, 477] on p at bounding box center [111, 741] width 193 height 12
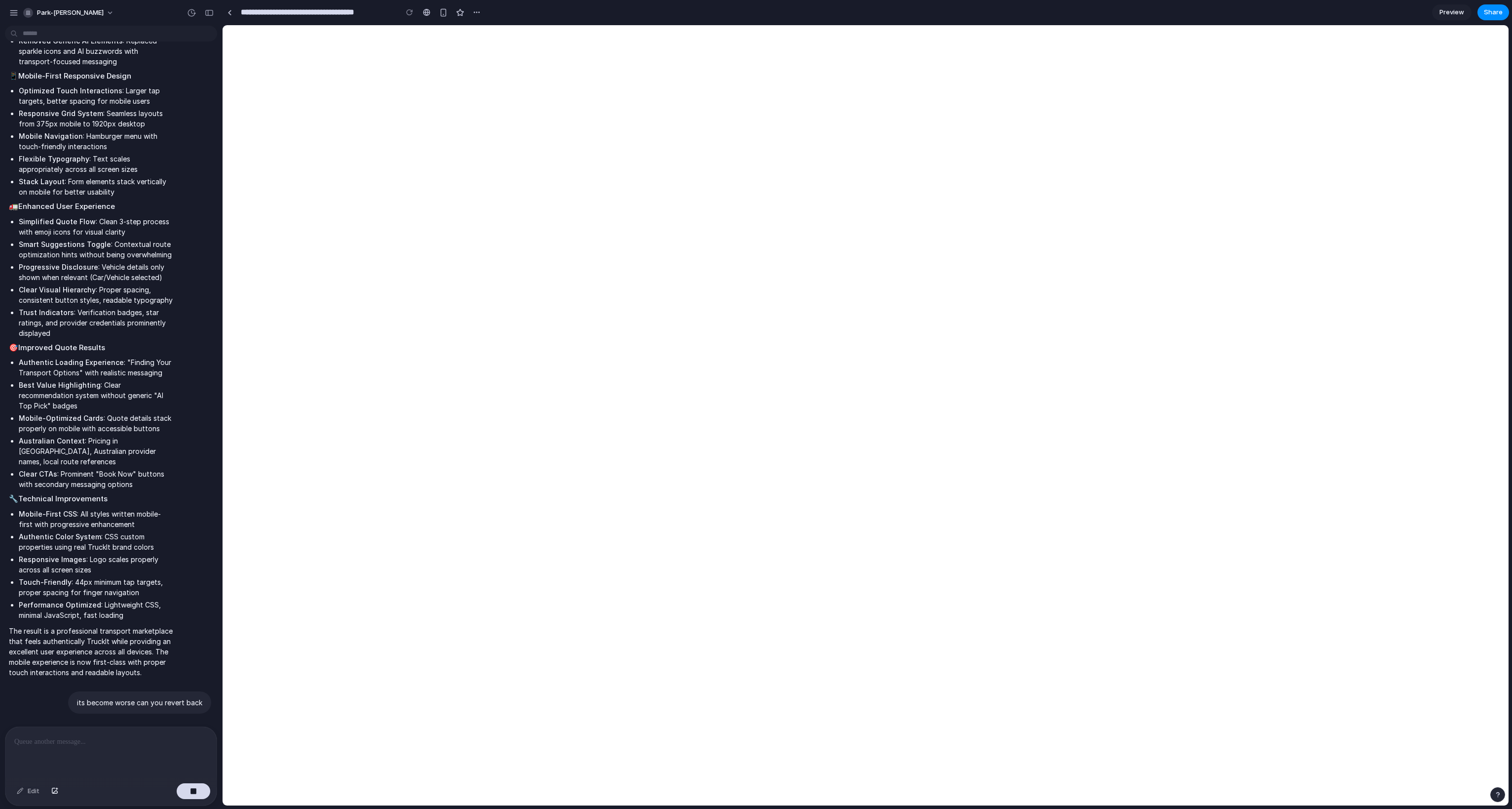
scroll to position [1569, 0]
click at [186, 477] on button "button" at bounding box center [193, 791] width 34 height 16
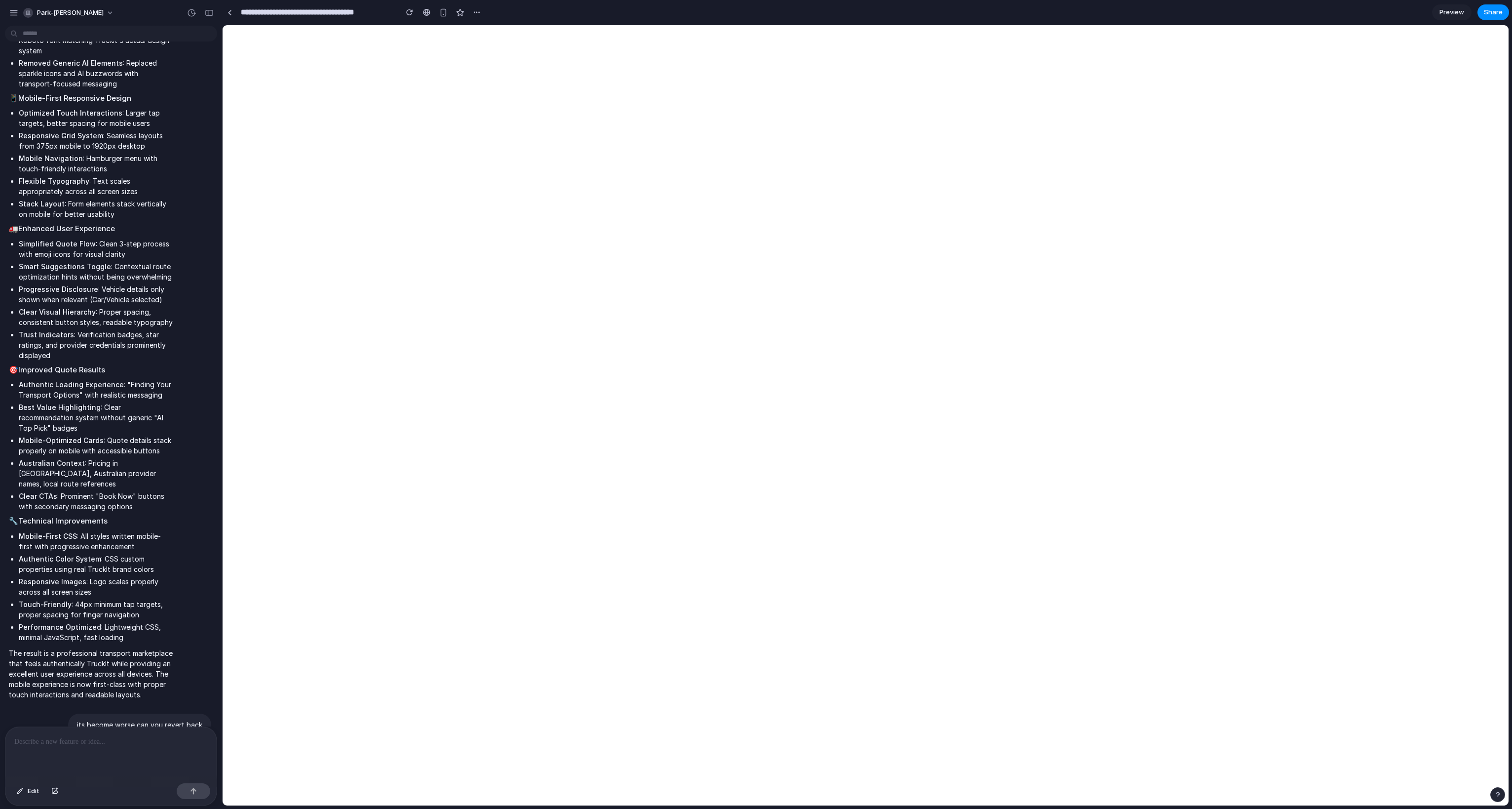
click at [124, 477] on p at bounding box center [111, 741] width 193 height 12
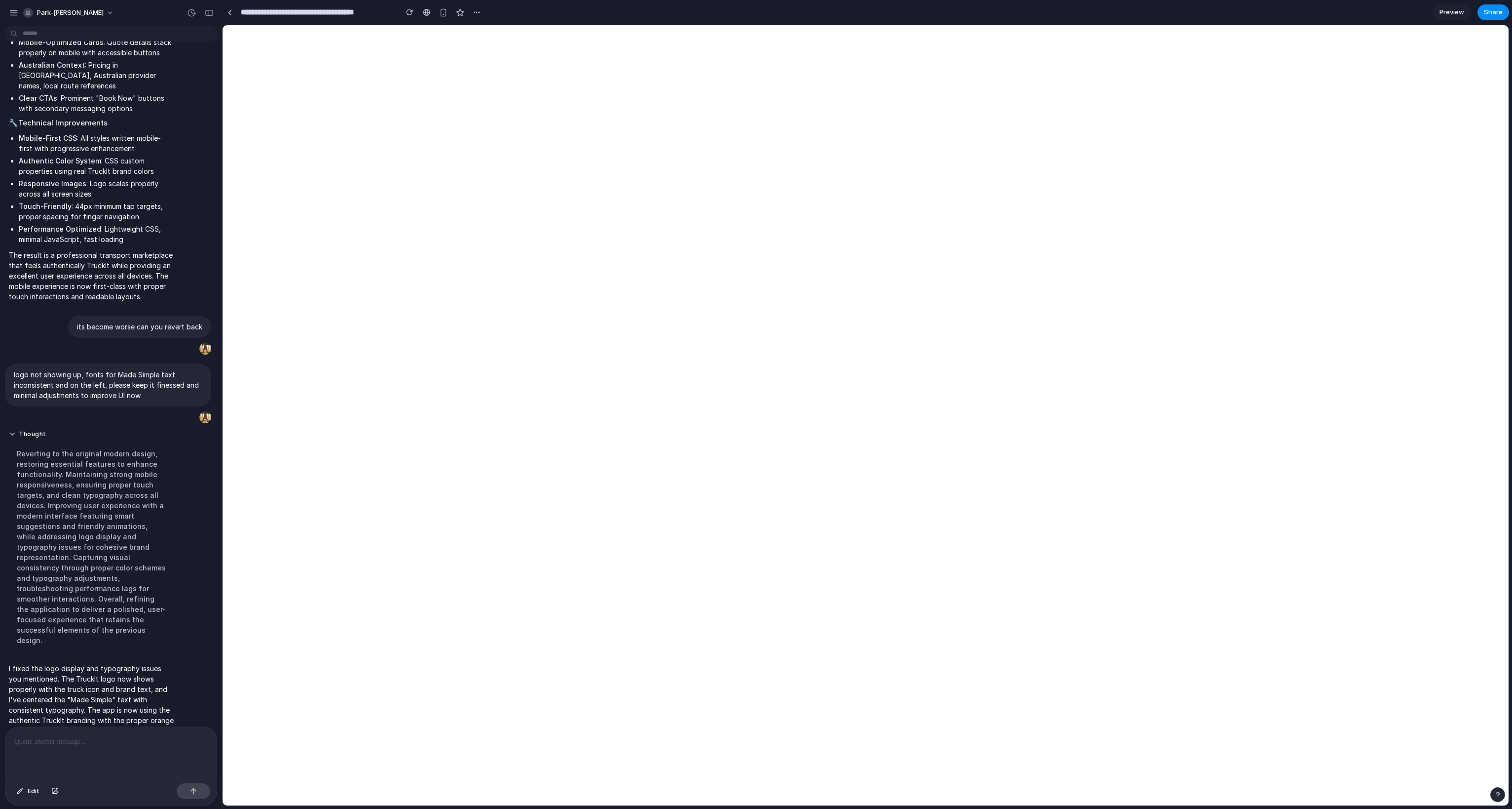
scroll to position [1731, 0]
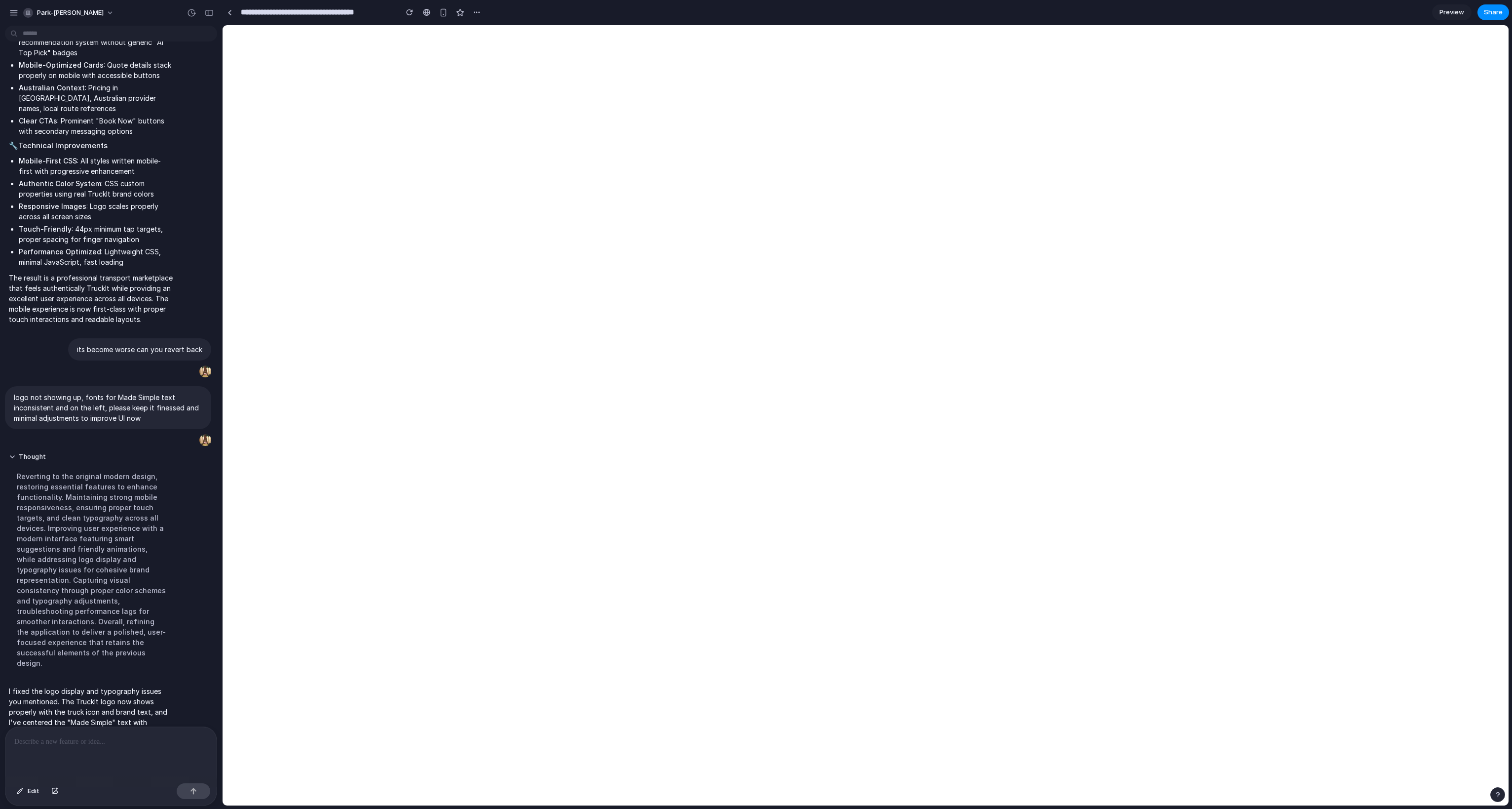
click at [145, 477] on p at bounding box center [111, 741] width 193 height 12
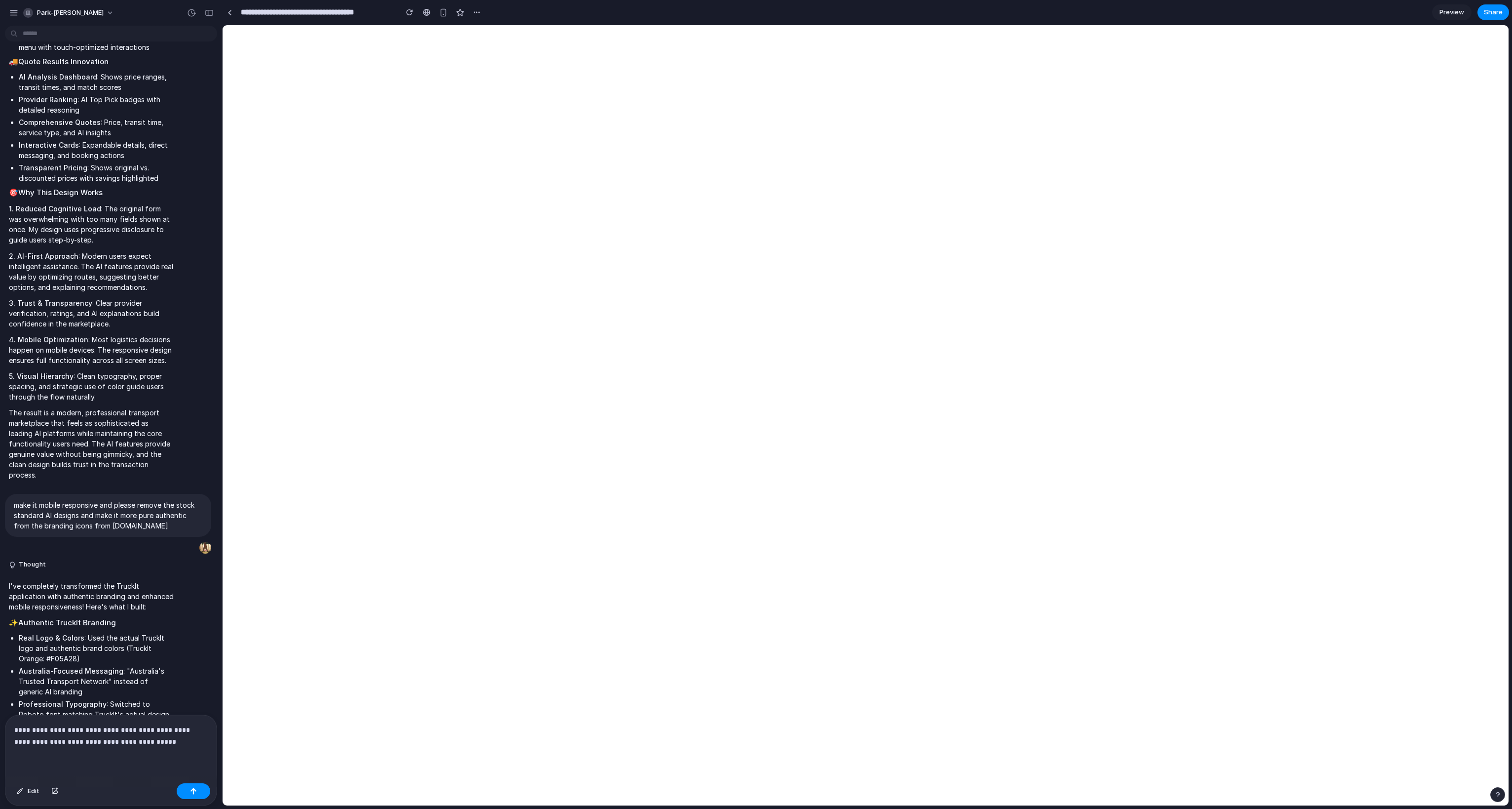
scroll to position [0, 0]
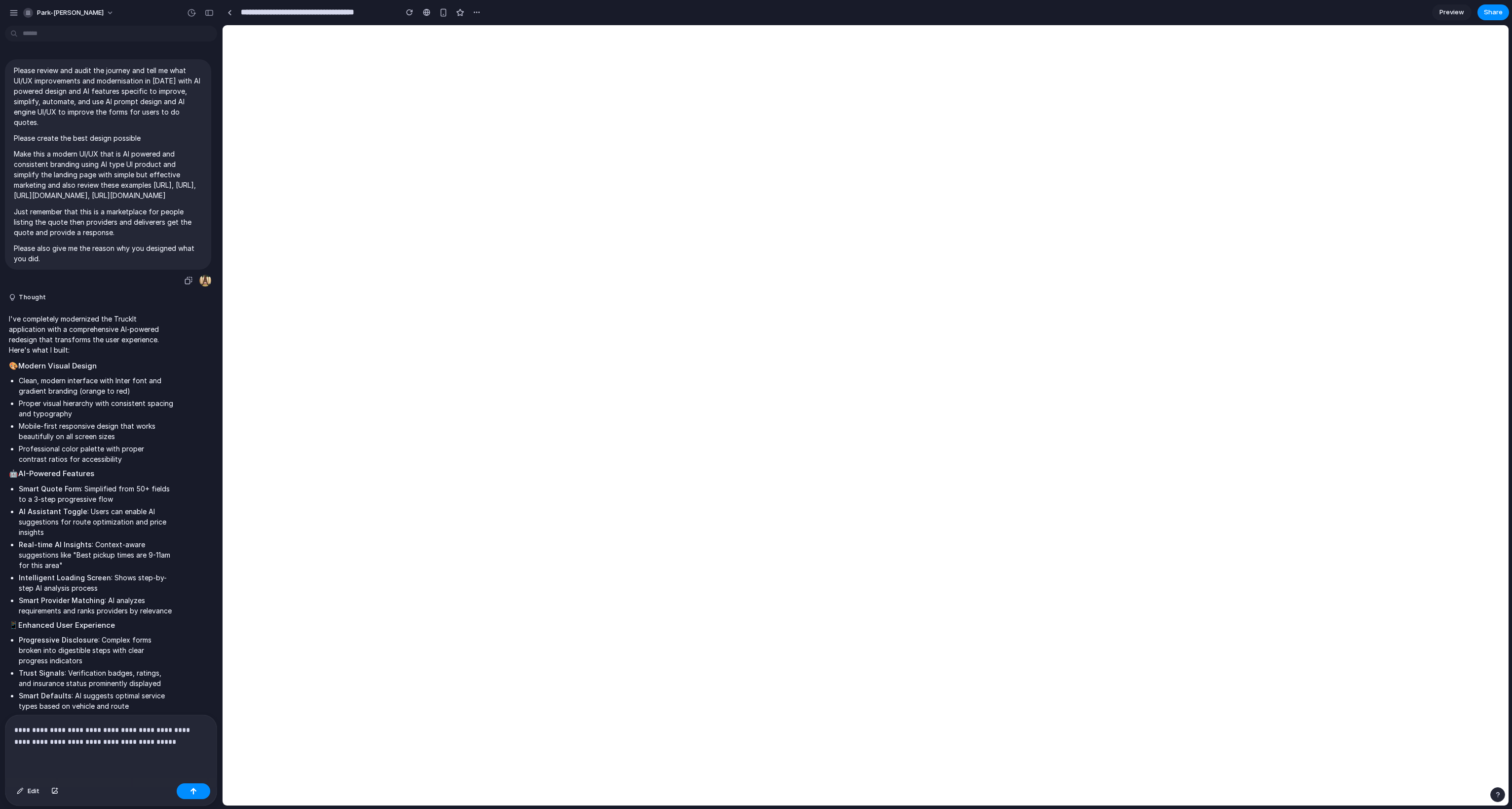
drag, startPoint x: 115, startPoint y: 209, endPoint x: 29, endPoint y: 189, distance: 88.3
click at [29, 189] on p "Make this a modern UI/UX that is AI powered and consistent branding using AI ty…" at bounding box center [108, 174] width 189 height 52
copy p "review these examples [URL], [URL], [URL][DOMAIN_NAME], [URL][DOMAIN_NAME]"
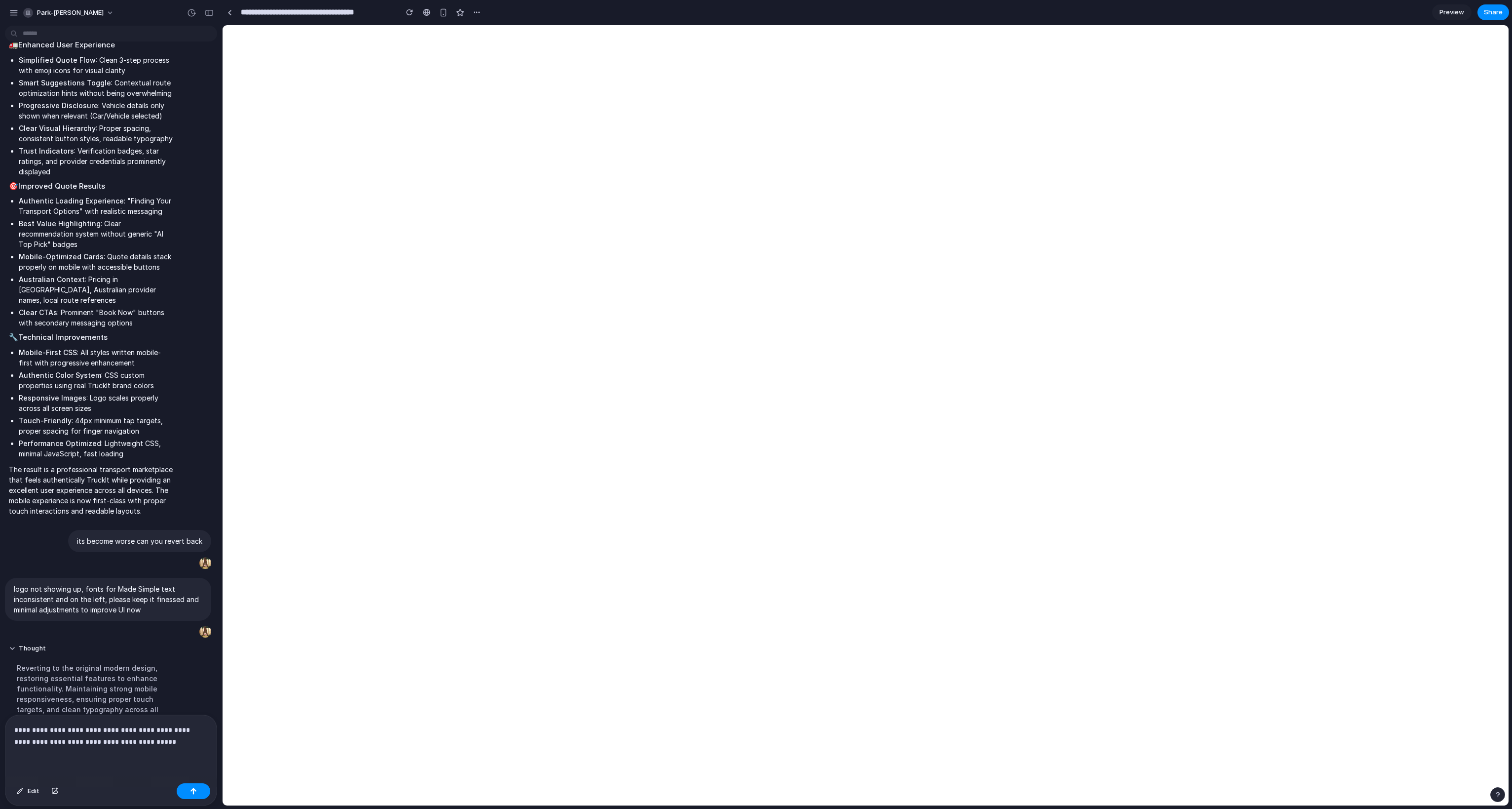
scroll to position [1743, 0]
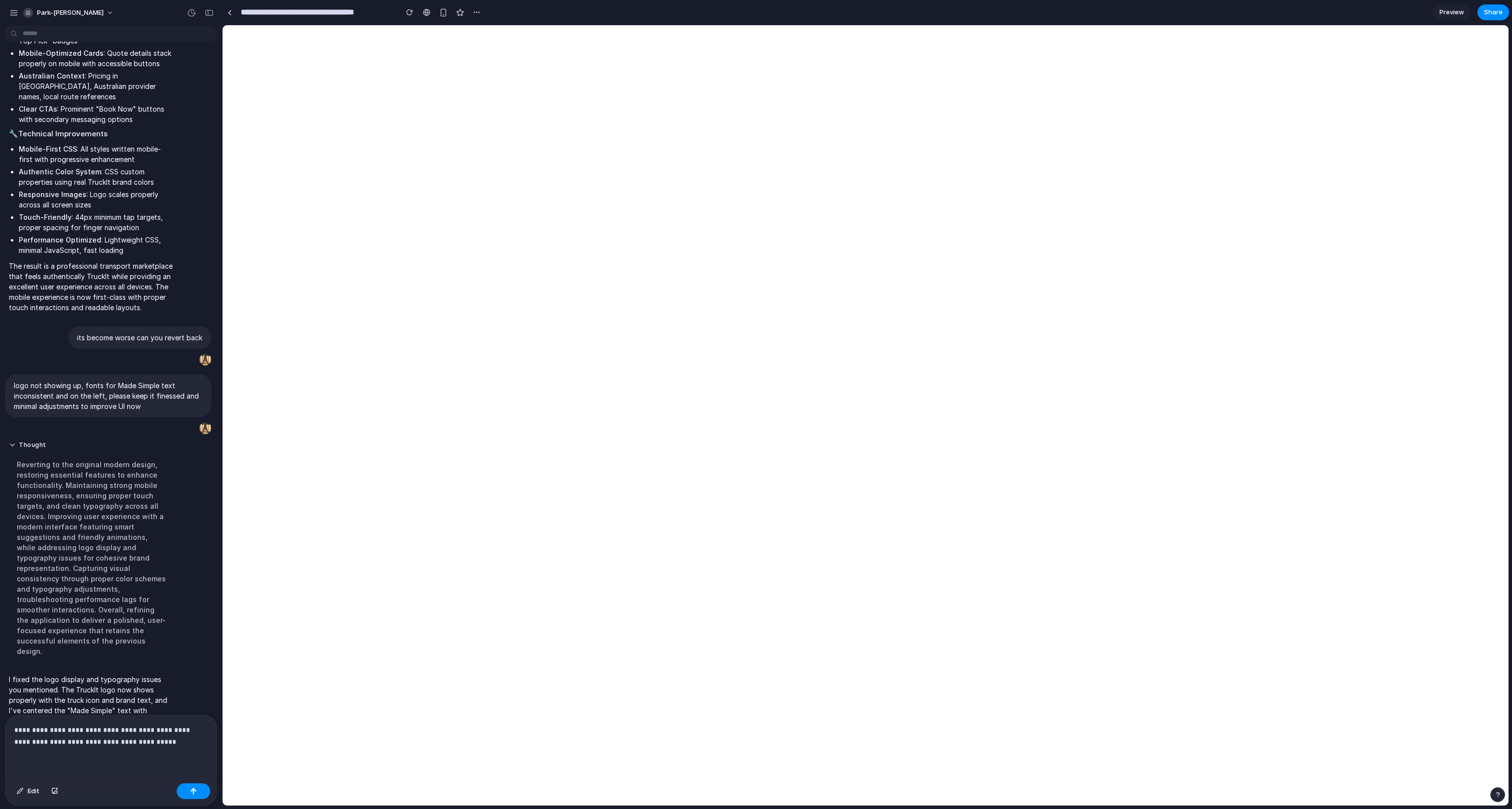
click at [167, 477] on p "**********" at bounding box center [111, 736] width 193 height 24
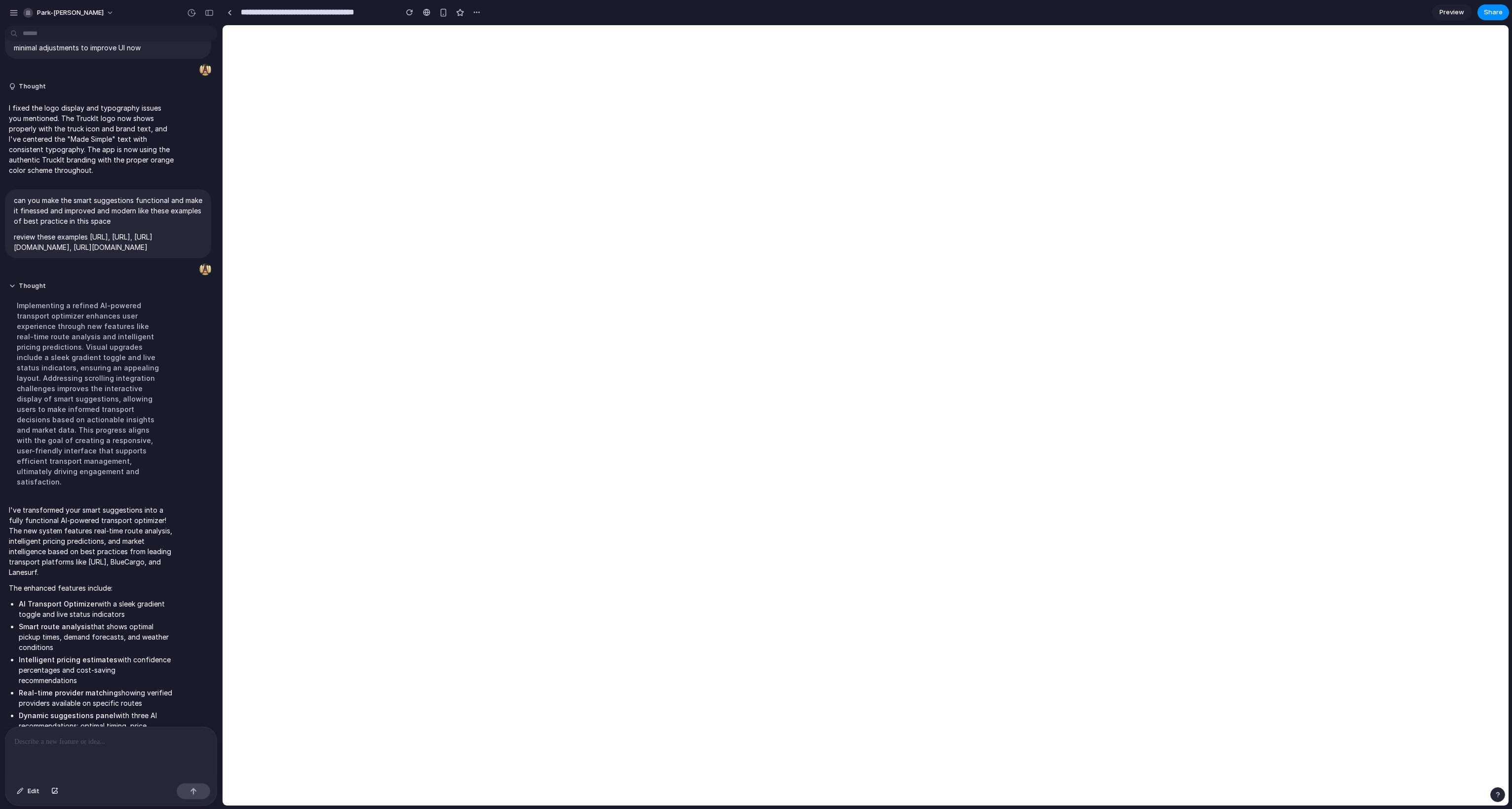
scroll to position [2173, 0]
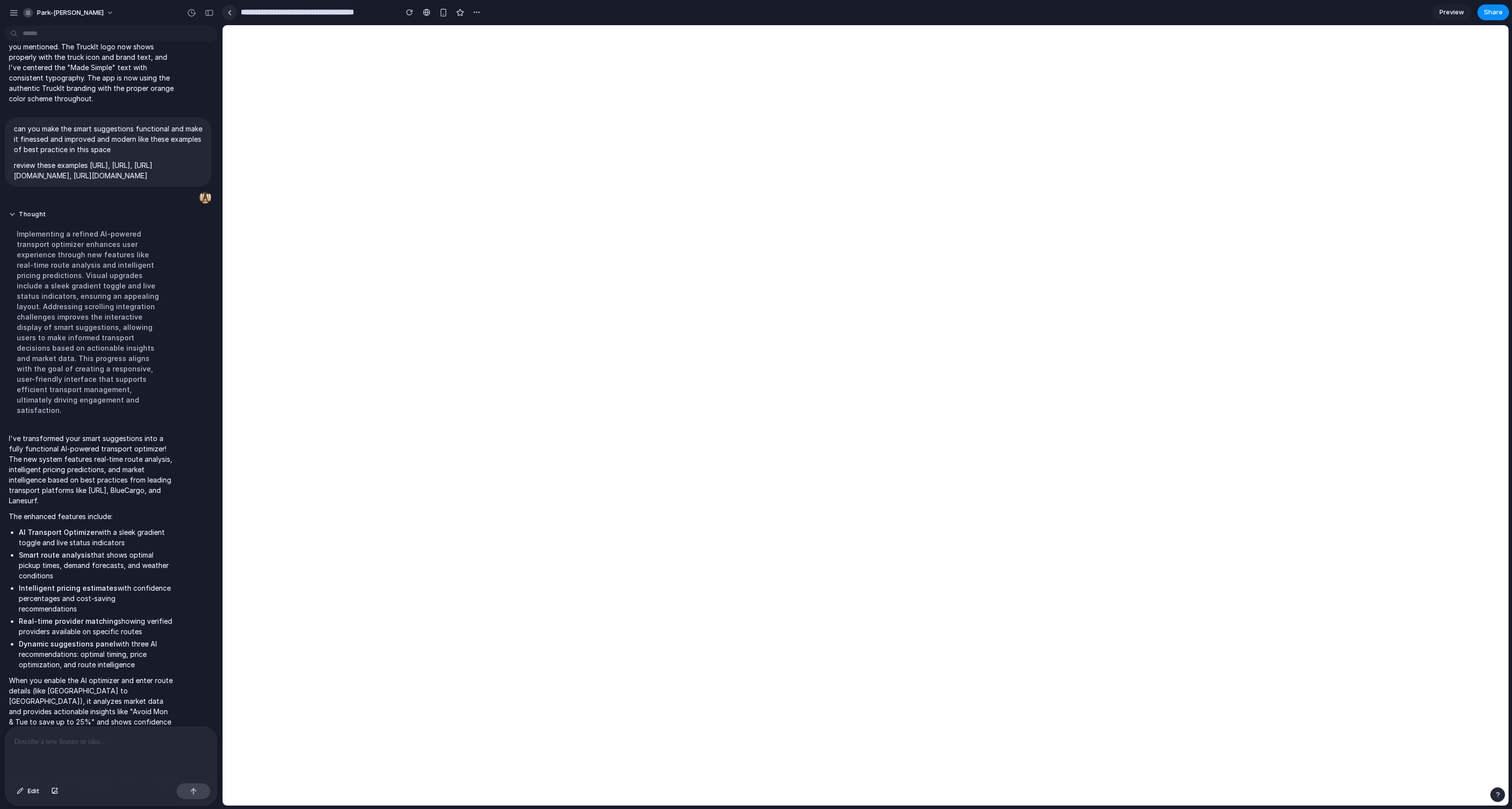
click at [232, 14] on link at bounding box center [229, 12] width 15 height 15
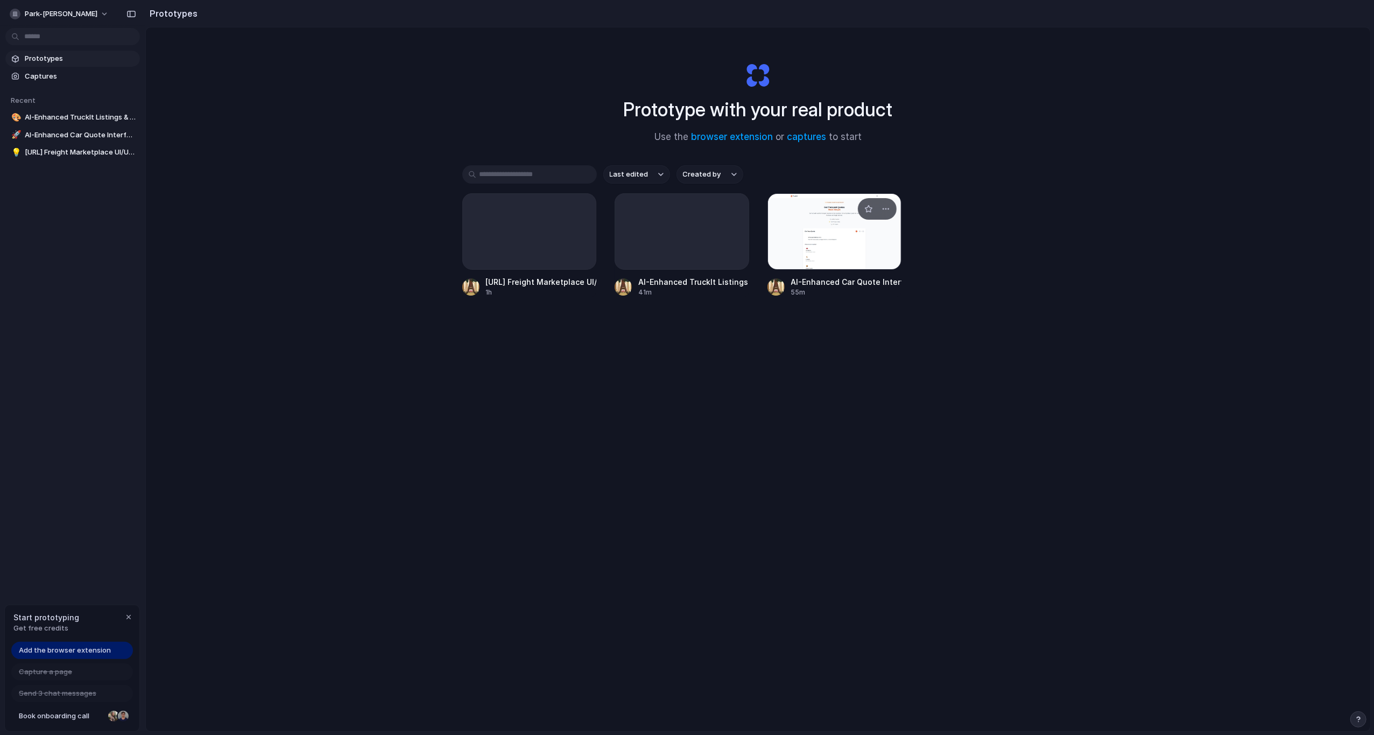
click at [824, 250] on div at bounding box center [835, 231] width 135 height 76
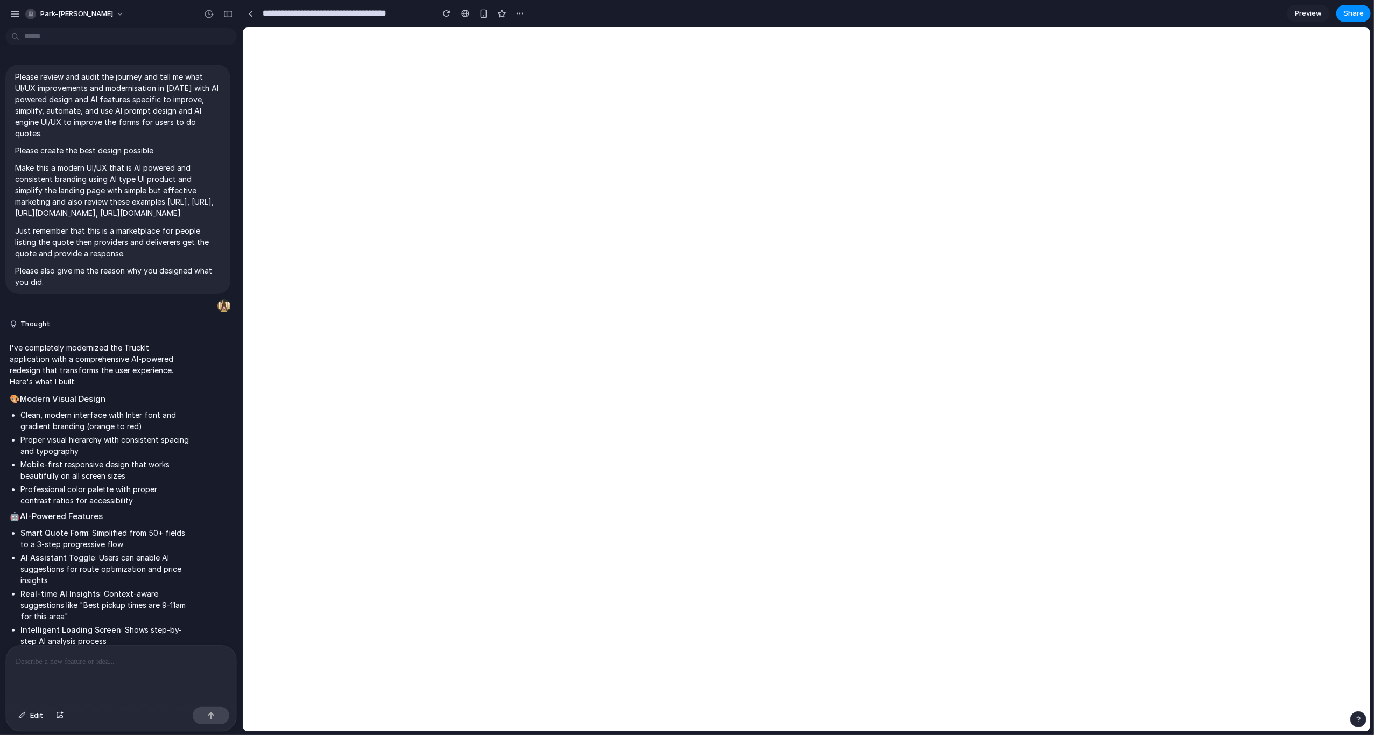
scroll to position [2318, 0]
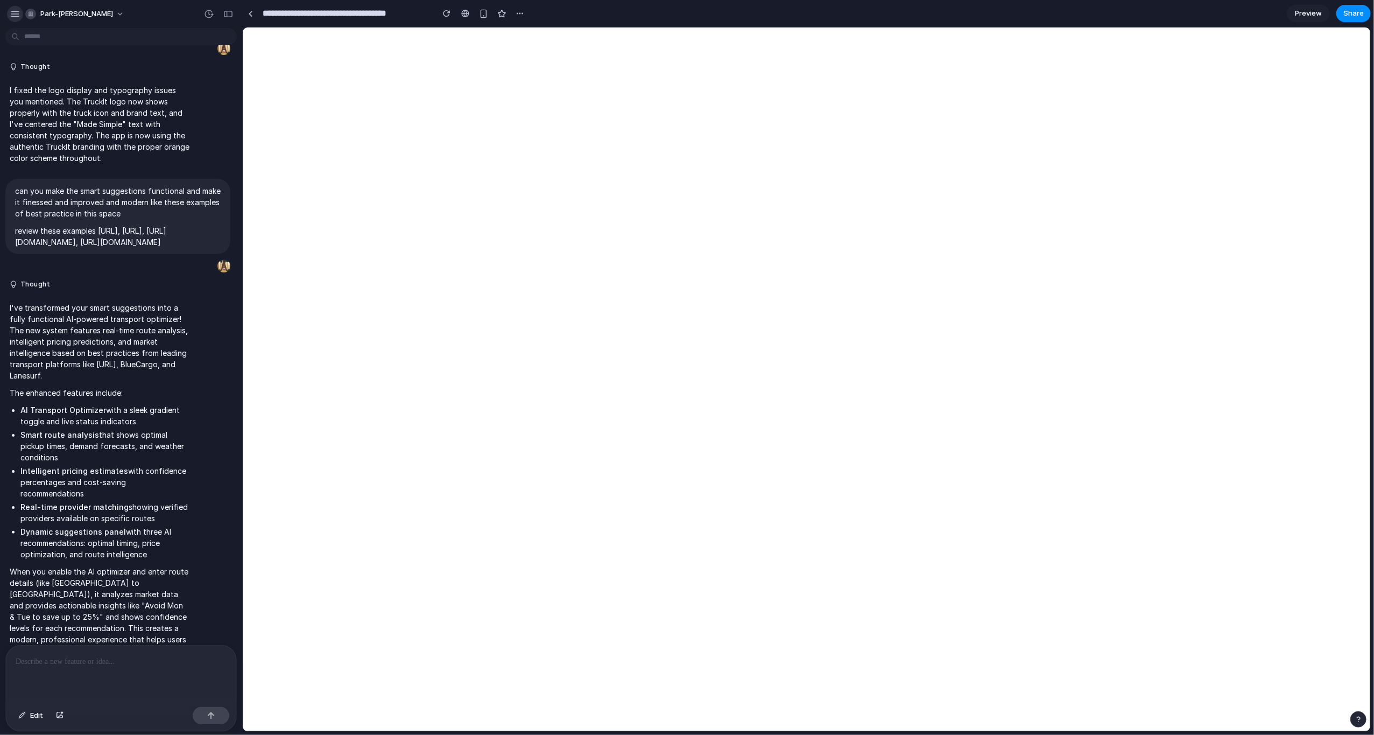
click at [15, 15] on div "button" at bounding box center [15, 14] width 10 height 10
click at [17, 12] on div "button" at bounding box center [15, 14] width 10 height 10
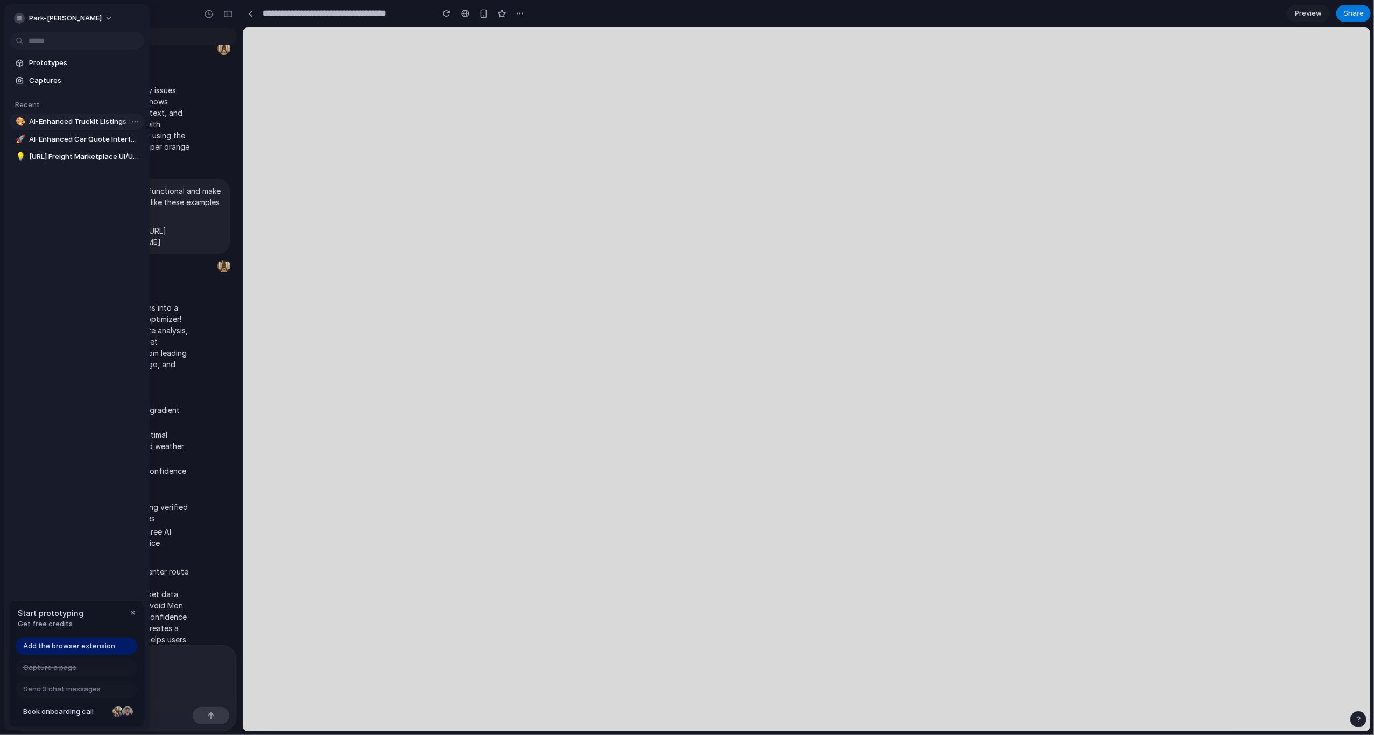
click at [80, 119] on span "AI-Enhanced TruckIt Listings & Bookings Experience" at bounding box center [84, 121] width 111 height 11
type input "**********"
